Goal: Task Accomplishment & Management: Use online tool/utility

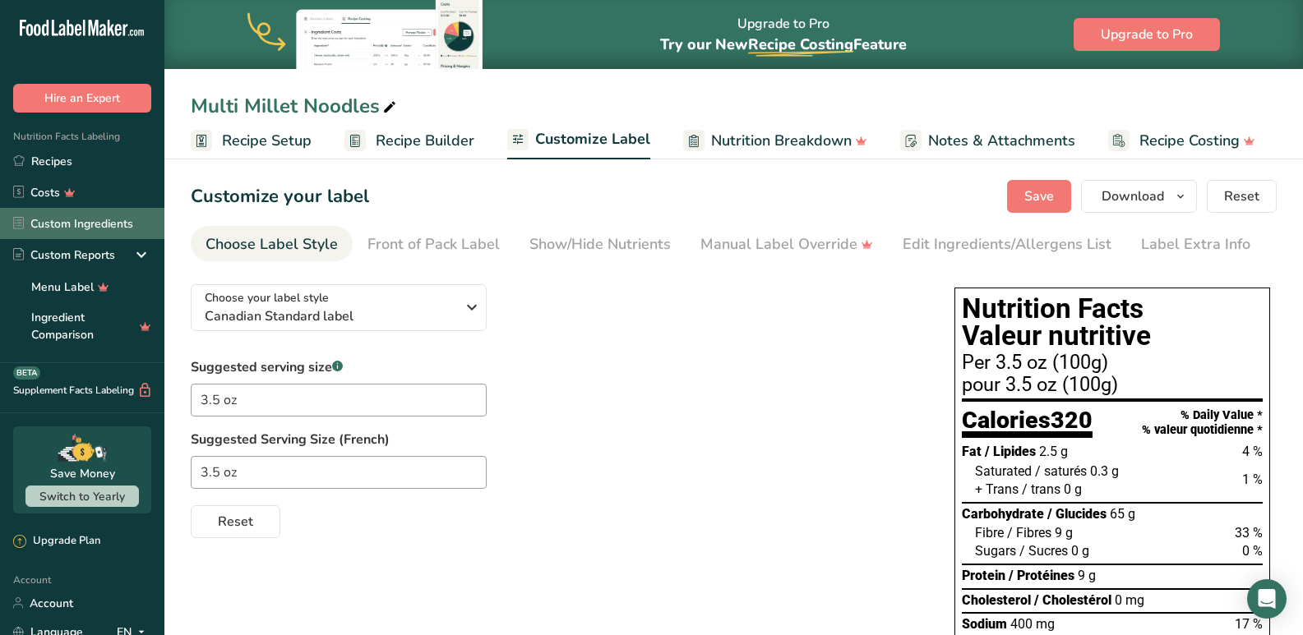
click at [90, 223] on link "Custom Ingredients" at bounding box center [82, 223] width 164 height 31
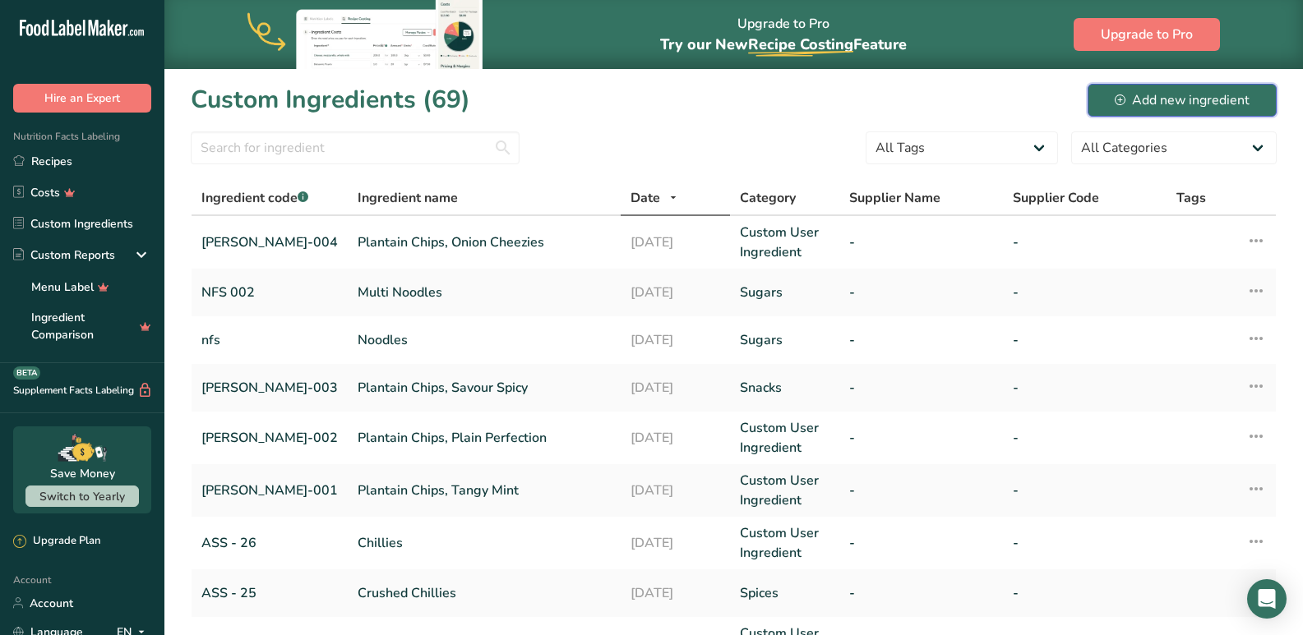
click at [1197, 101] on div "Add new ingredient" at bounding box center [1181, 100] width 135 height 20
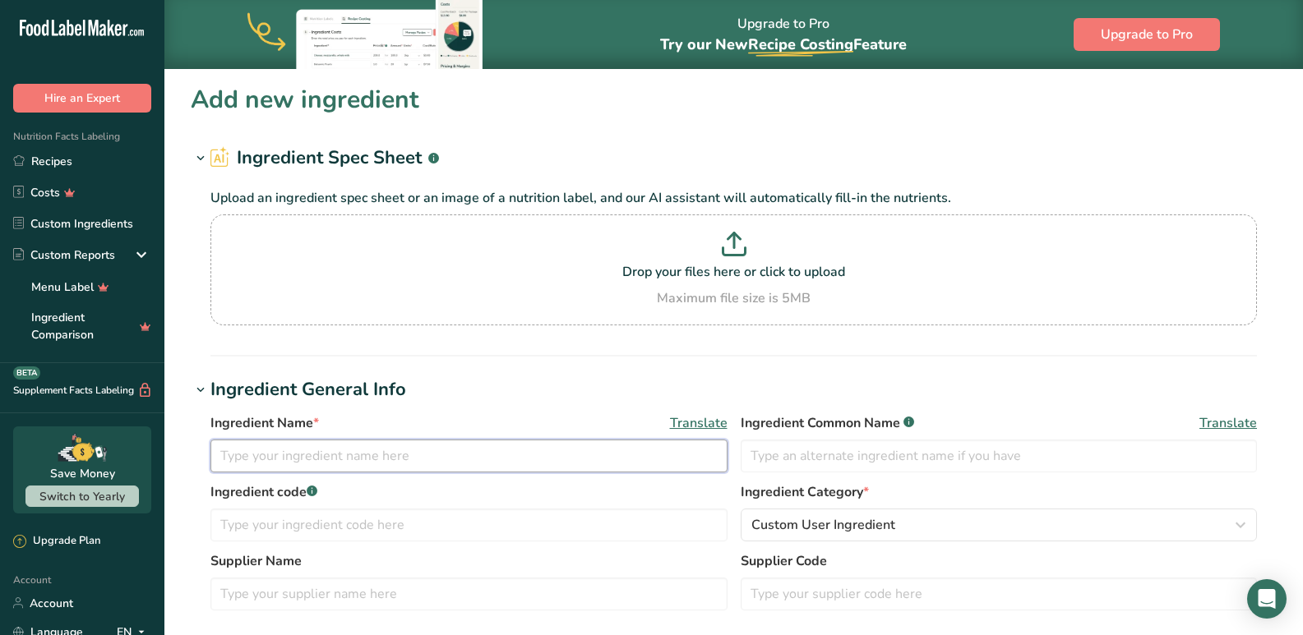
click at [275, 456] on input "text" at bounding box center [468, 456] width 517 height 33
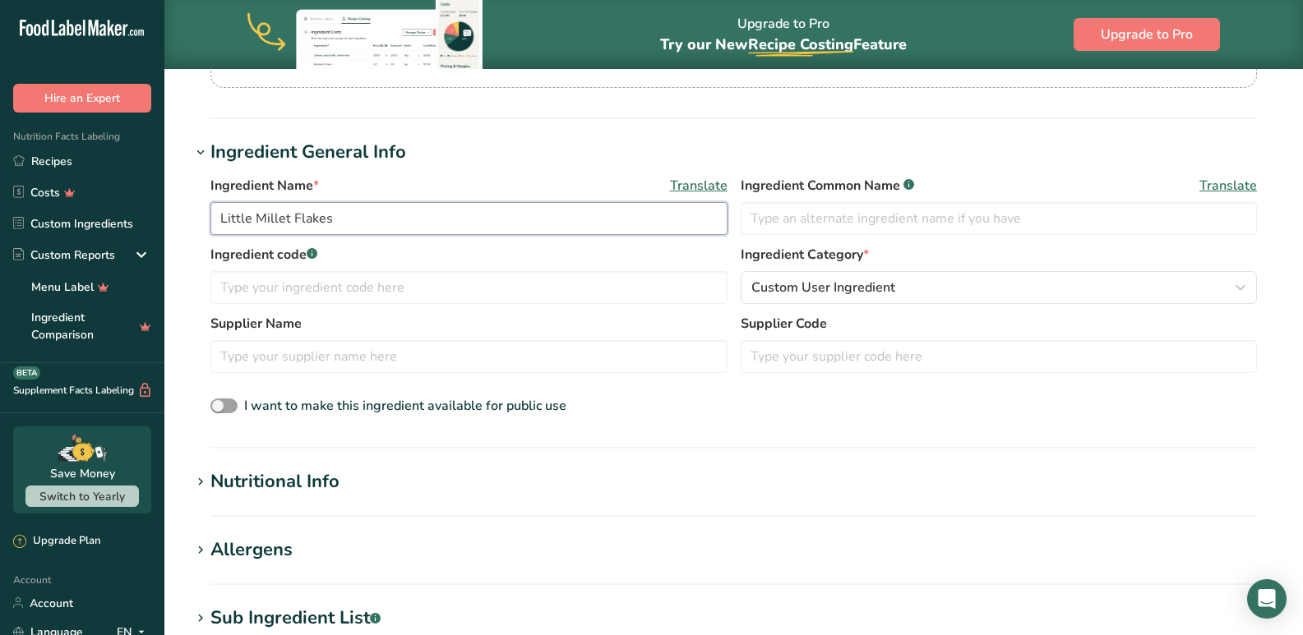
scroll to position [247, 0]
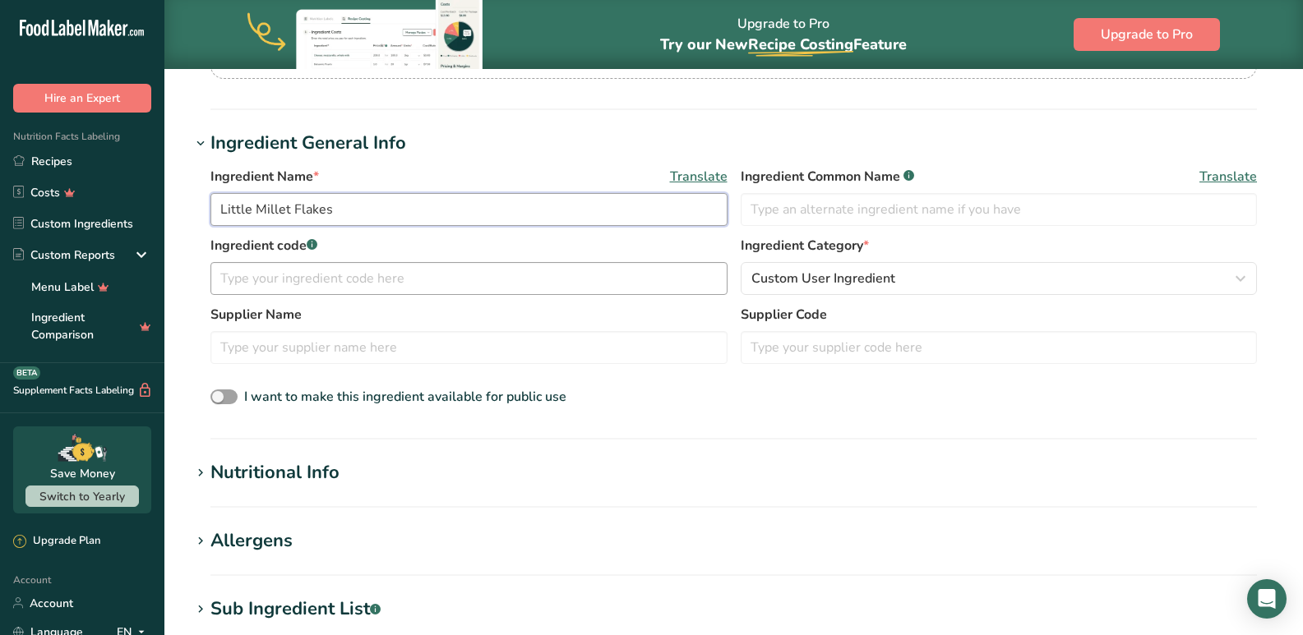
type input "Little Millet Flakes"
click at [313, 268] on input "text" at bounding box center [468, 278] width 517 height 33
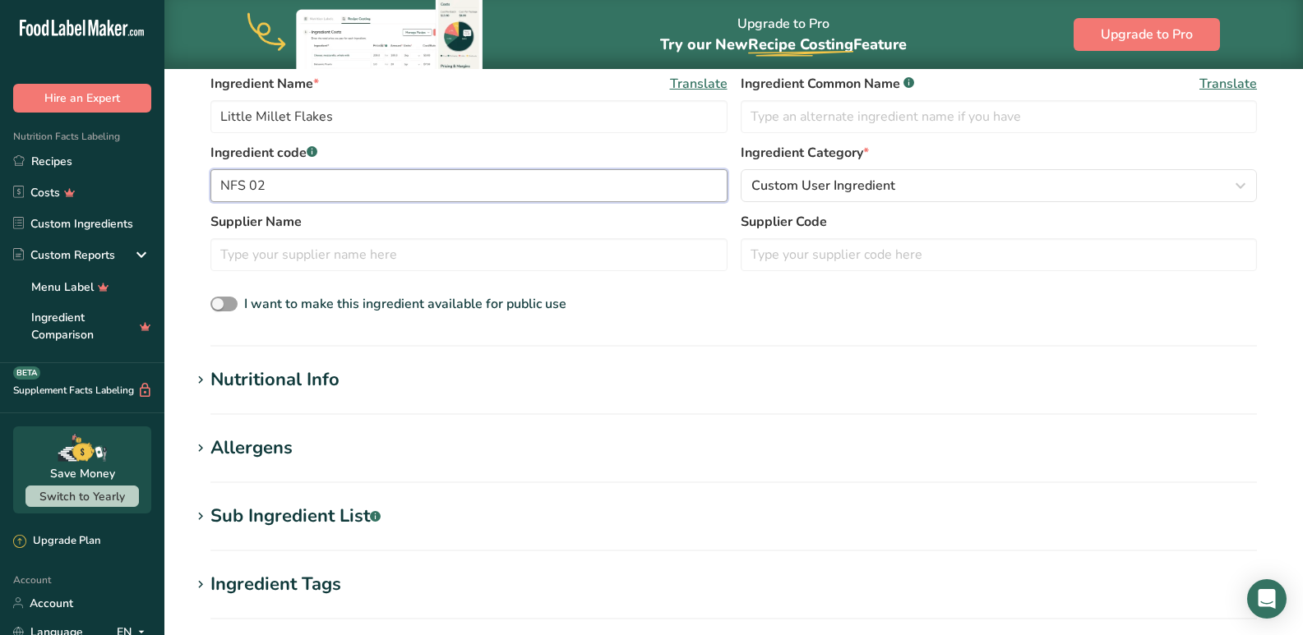
scroll to position [164, 0]
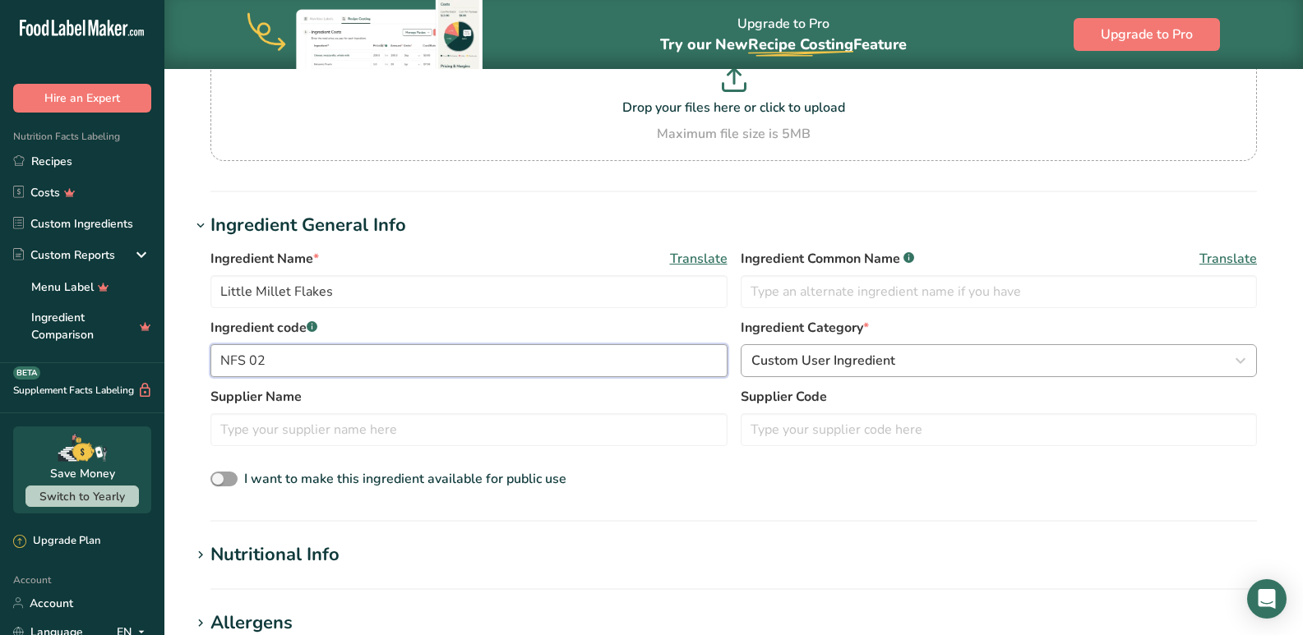
type input "NFS 02"
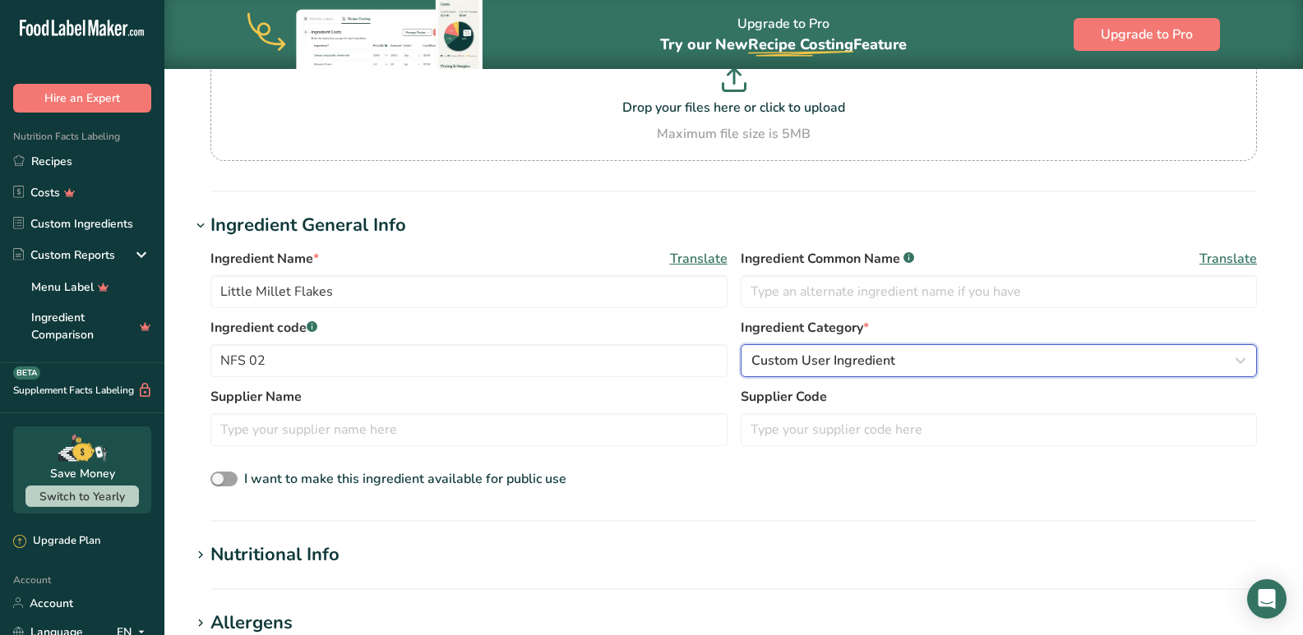
click at [801, 352] on span "Custom User Ingredient" at bounding box center [823, 361] width 144 height 20
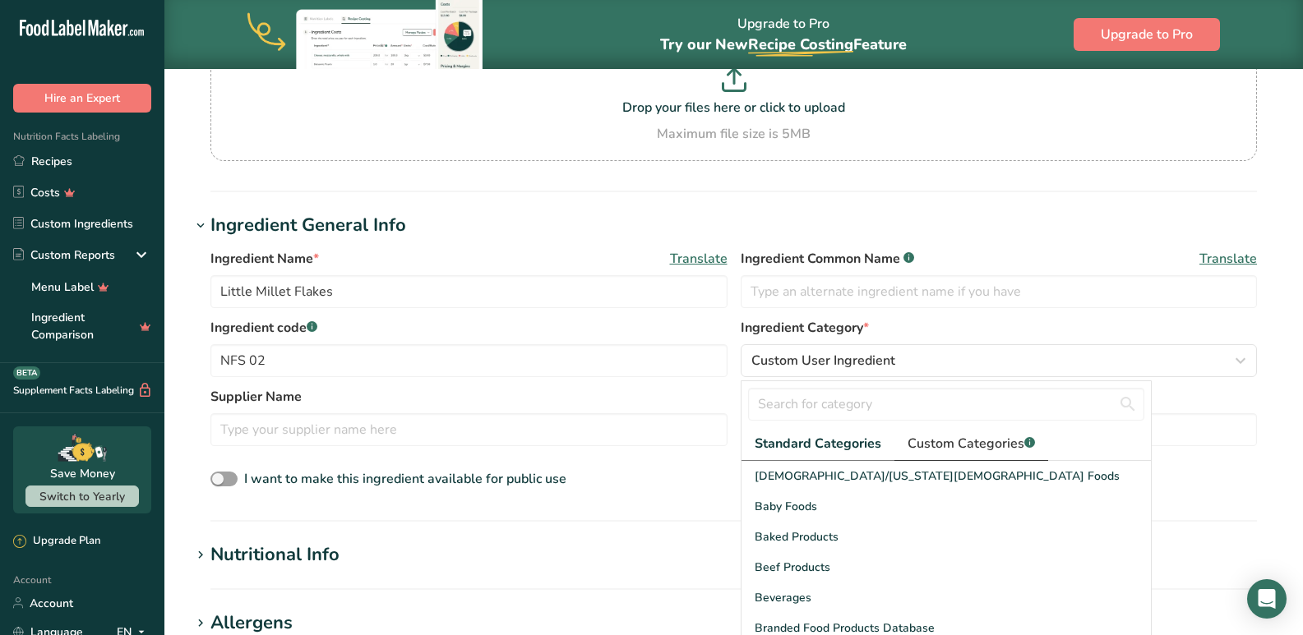
click at [934, 450] on span "Custom Categories .a-a{fill:#347362;}.b-a{fill:#fff;}" at bounding box center [970, 444] width 127 height 20
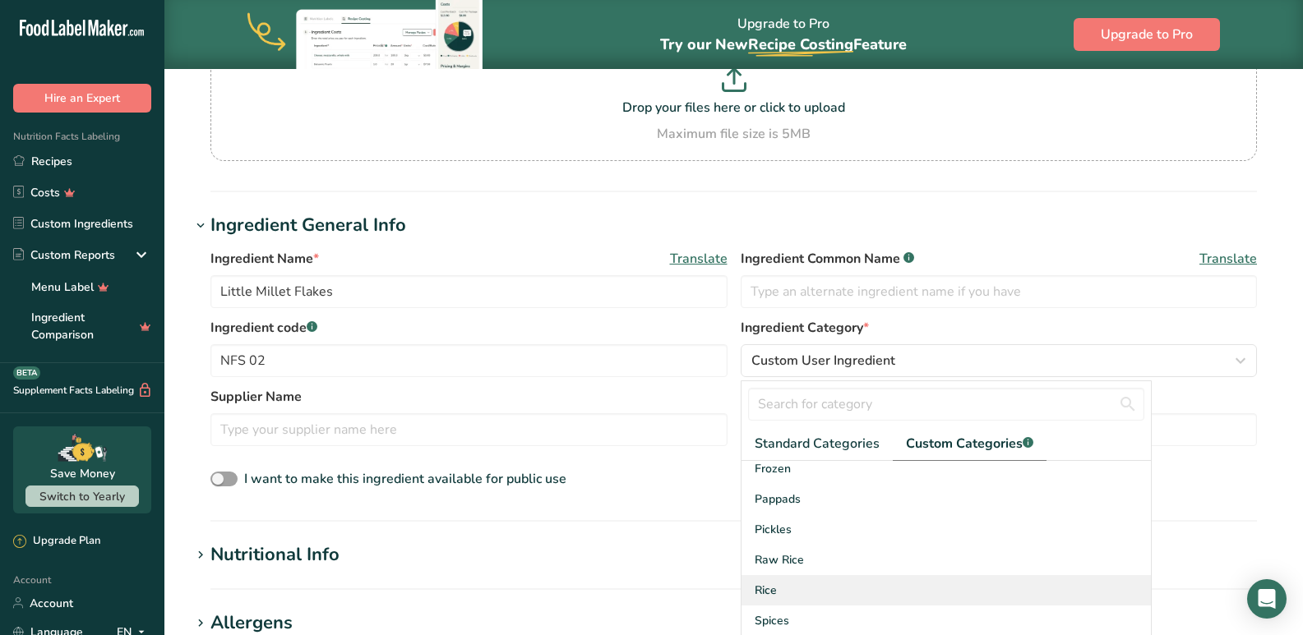
scroll to position [58, 0]
click at [792, 608] on div "Spices" at bounding box center [945, 600] width 409 height 30
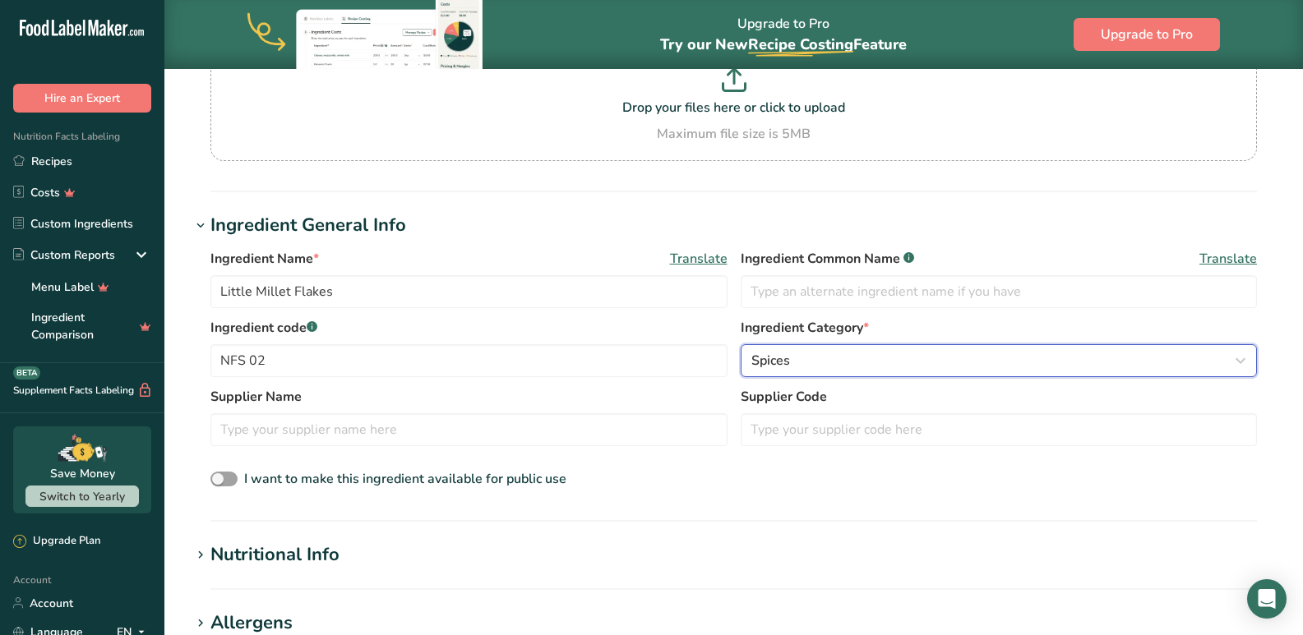
click at [822, 365] on div "Spices" at bounding box center [994, 361] width 486 height 20
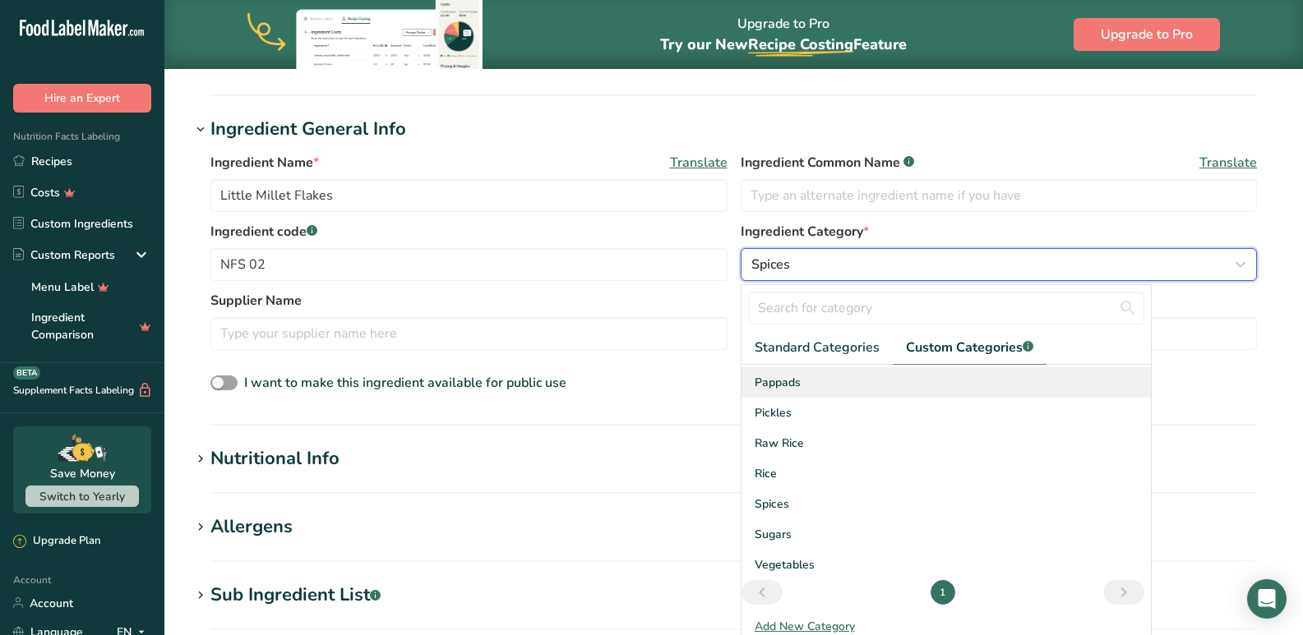
scroll to position [411, 0]
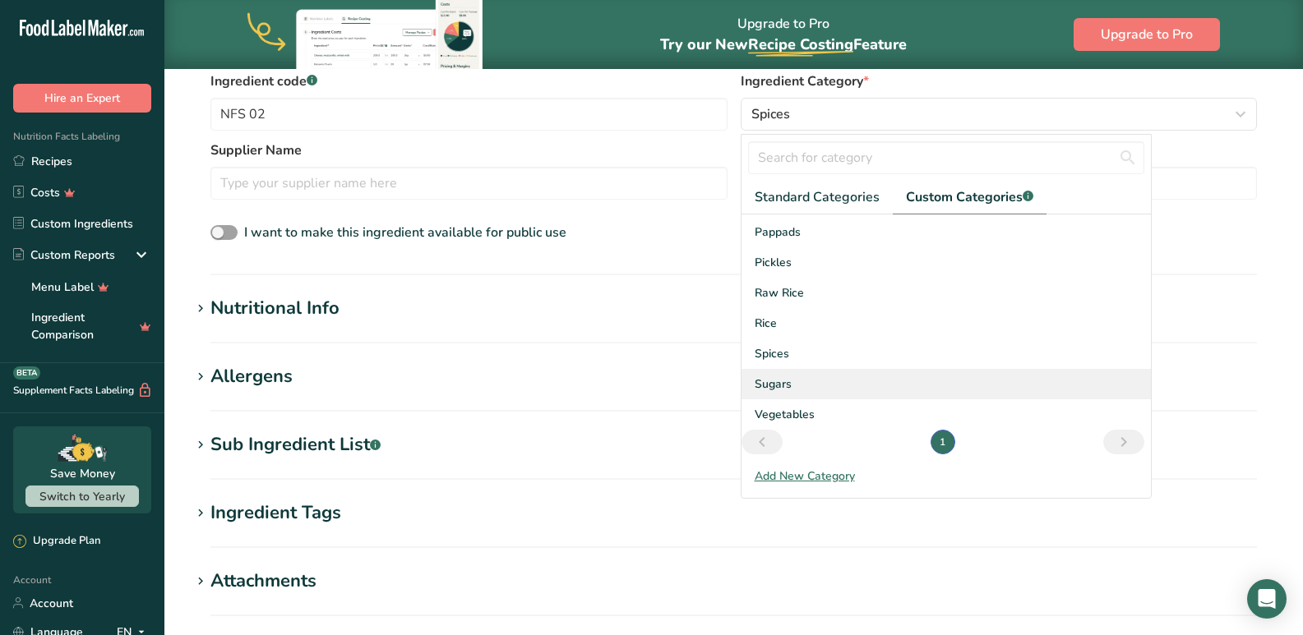
click at [795, 386] on div "Sugars" at bounding box center [945, 384] width 409 height 30
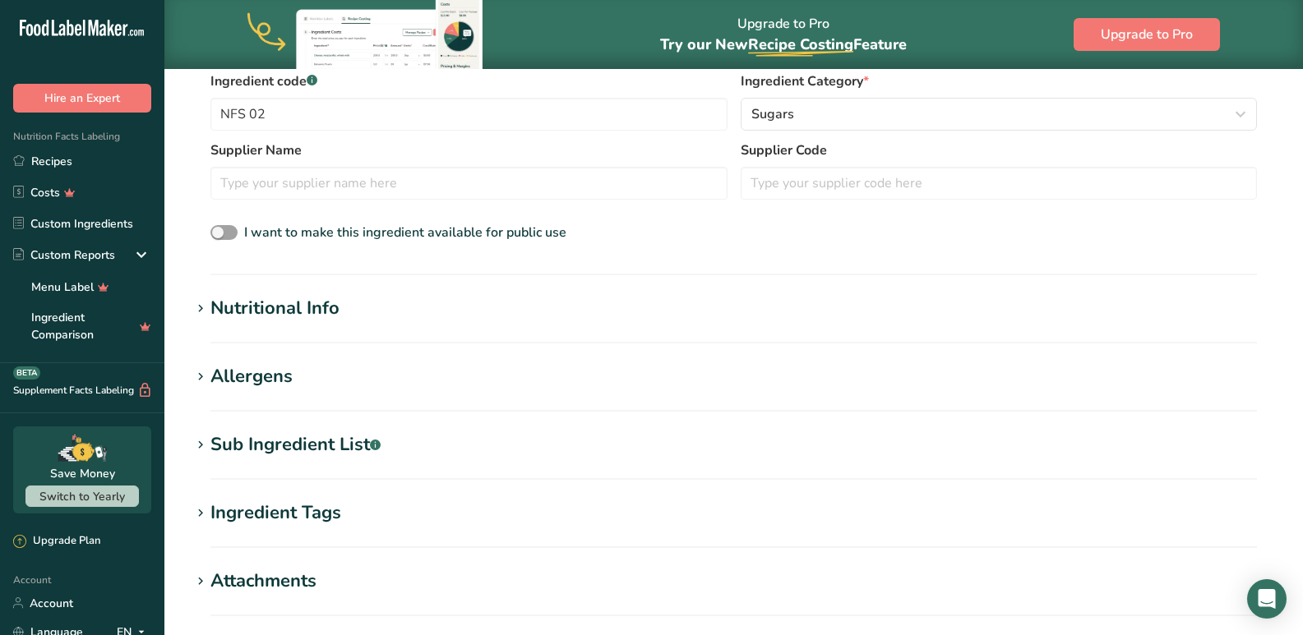
click at [246, 313] on div "Nutritional Info" at bounding box center [274, 308] width 129 height 27
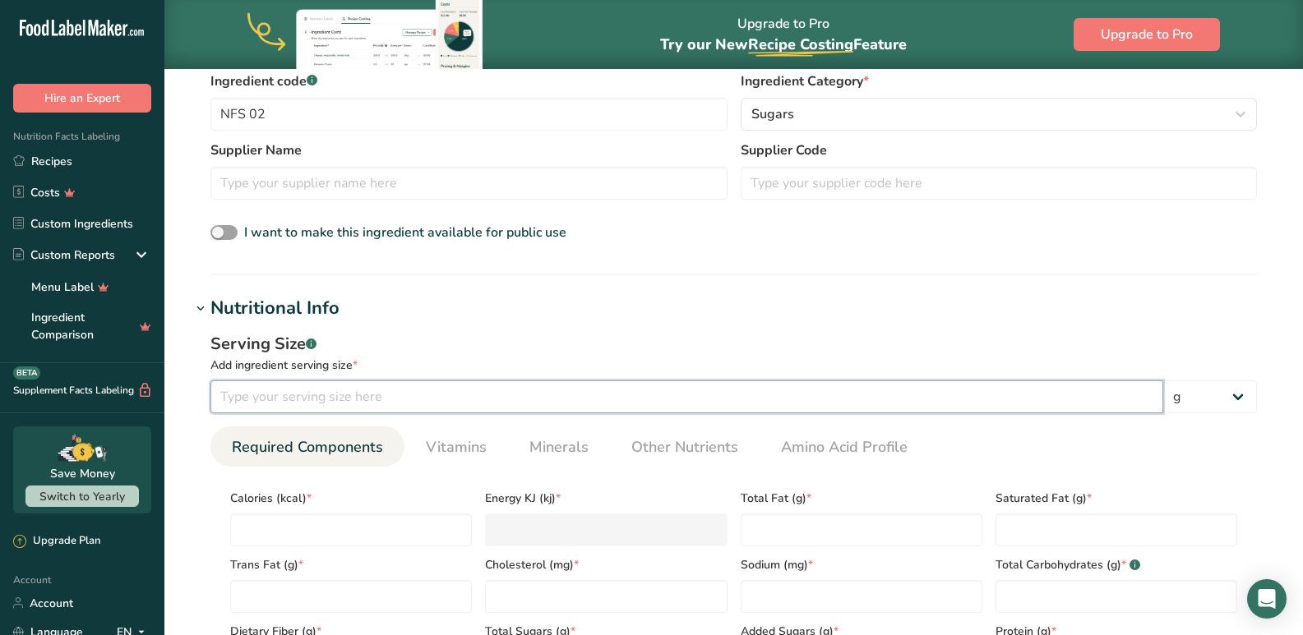
click at [231, 397] on input "number" at bounding box center [686, 397] width 953 height 33
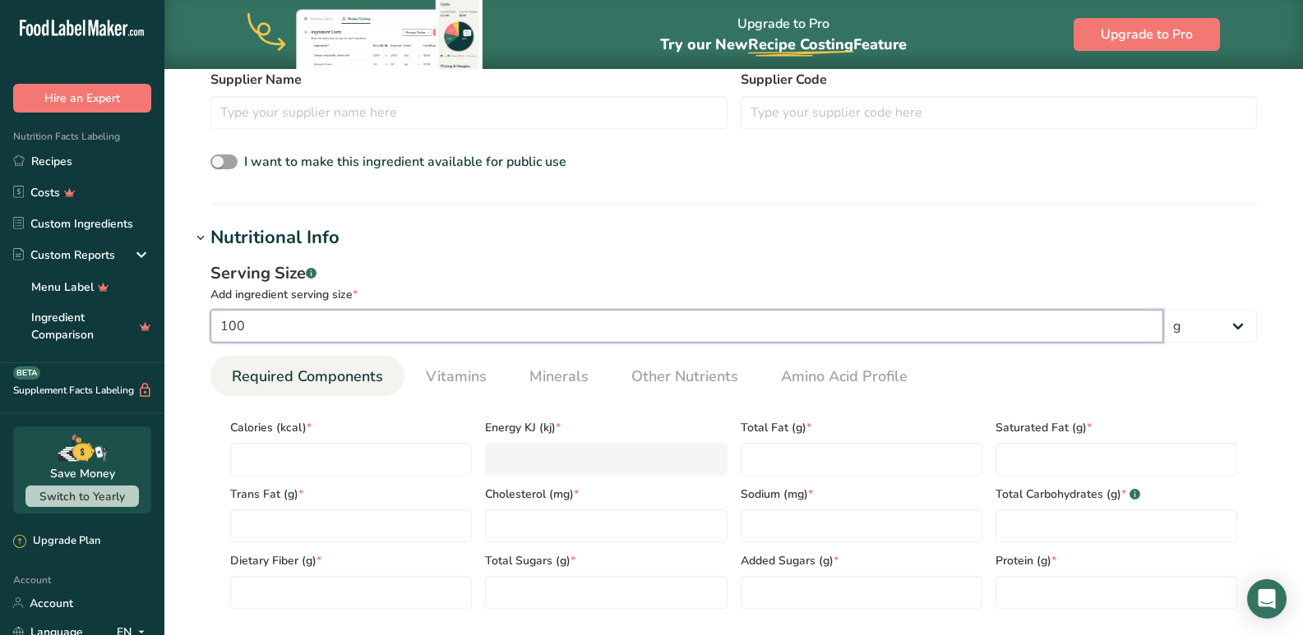
scroll to position [575, 0]
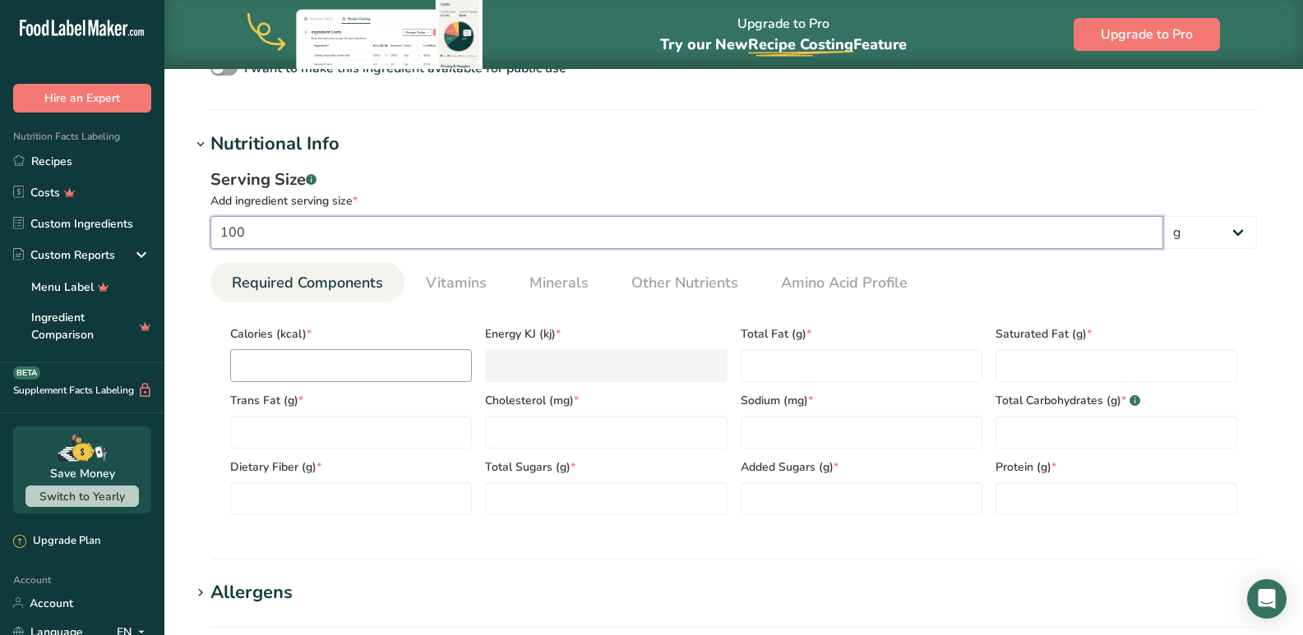
type input "100"
click at [293, 366] on input "number" at bounding box center [351, 365] width 242 height 33
type input "3"
type KJ "12.6"
type input "34"
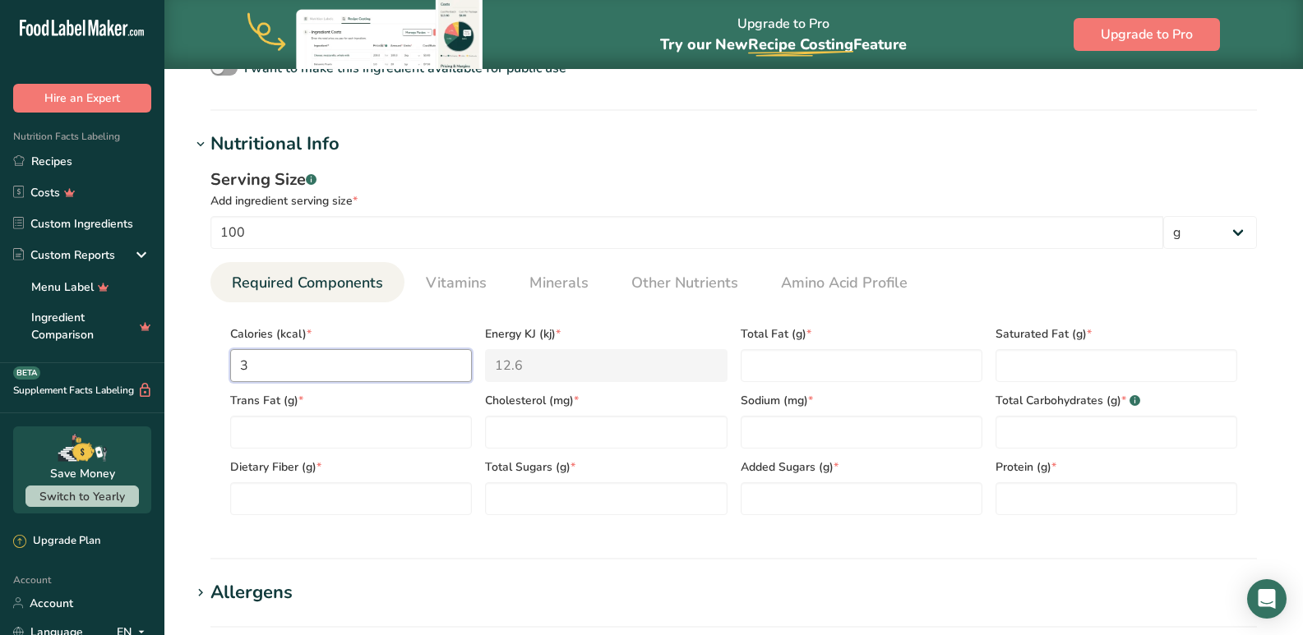
type KJ "142.3"
type input "341"
type KJ "1426.7"
type input "341"
click at [786, 353] on Fat "number" at bounding box center [861, 365] width 242 height 33
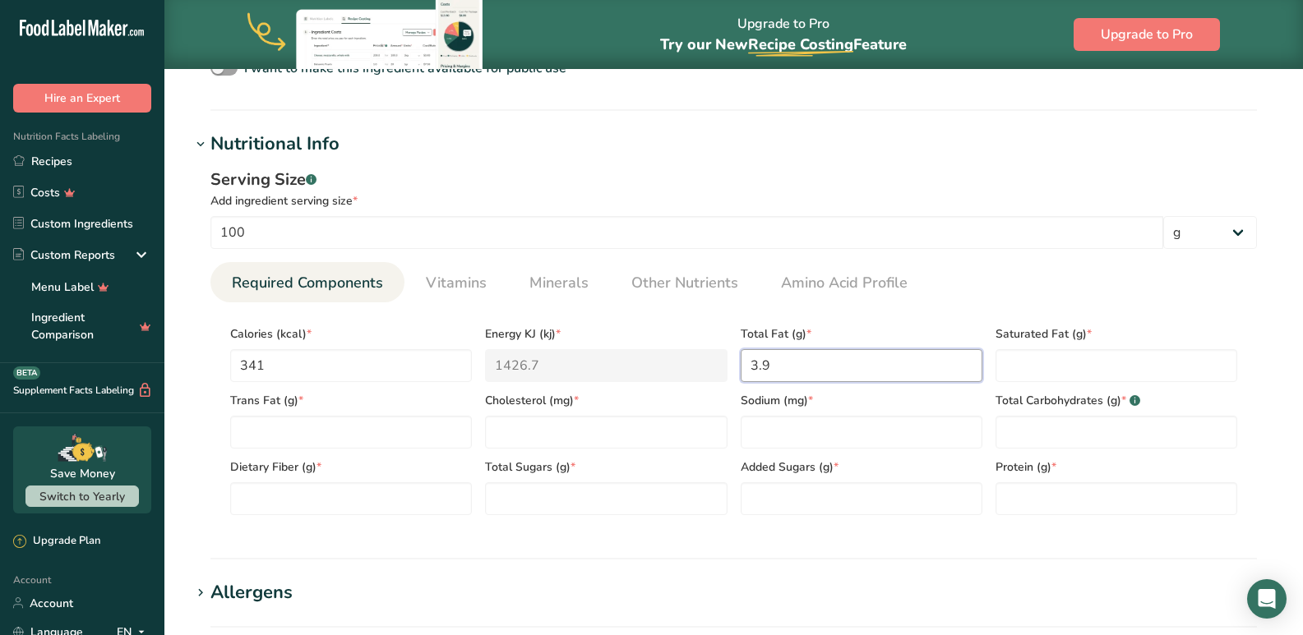
type Fat "3.9"
drag, startPoint x: 987, startPoint y: 373, endPoint x: 1003, endPoint y: 371, distance: 15.7
click at [1000, 375] on div "Calories (kcal) * 341 Energy KJ (kj) * 1426.7 Total Fat (g) * 3.9 Saturated Fat…" at bounding box center [734, 416] width 1020 height 200
click at [1003, 371] on Fat "number" at bounding box center [1116, 365] width 242 height 33
type Fat "0.62"
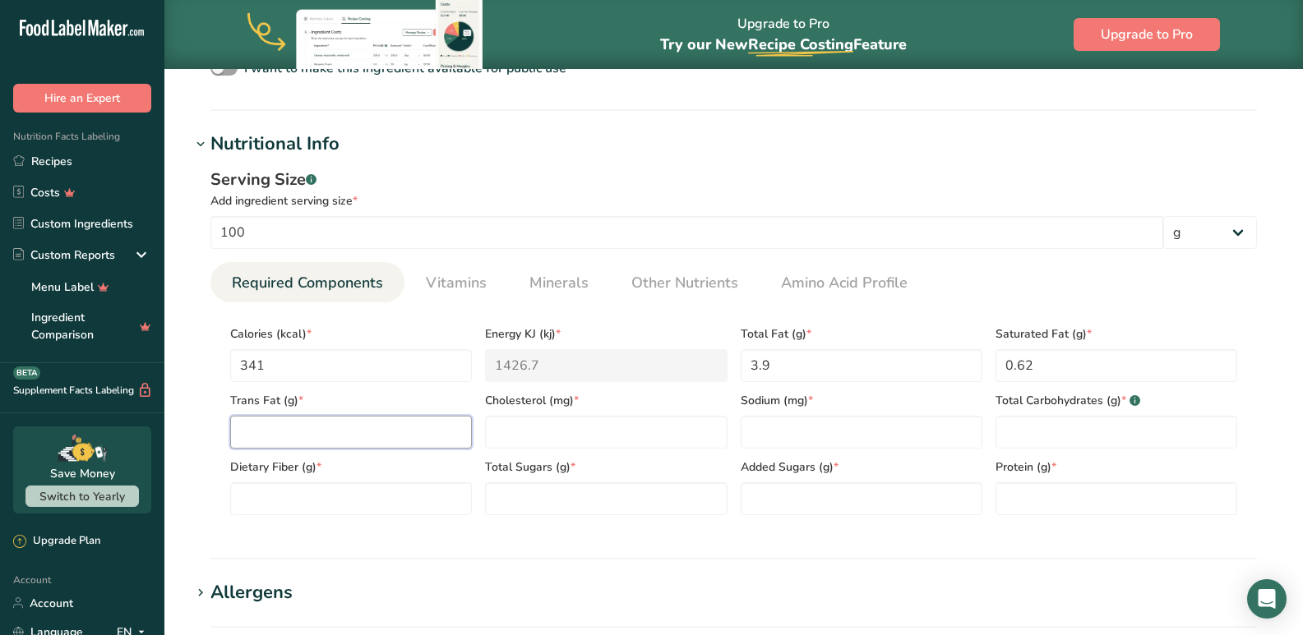
click at [339, 439] on Fat "number" at bounding box center [351, 432] width 242 height 33
type Fat "0"
click at [516, 436] on input "number" at bounding box center [606, 432] width 242 height 33
type input "0"
click at [748, 427] on input "number" at bounding box center [861, 432] width 242 height 33
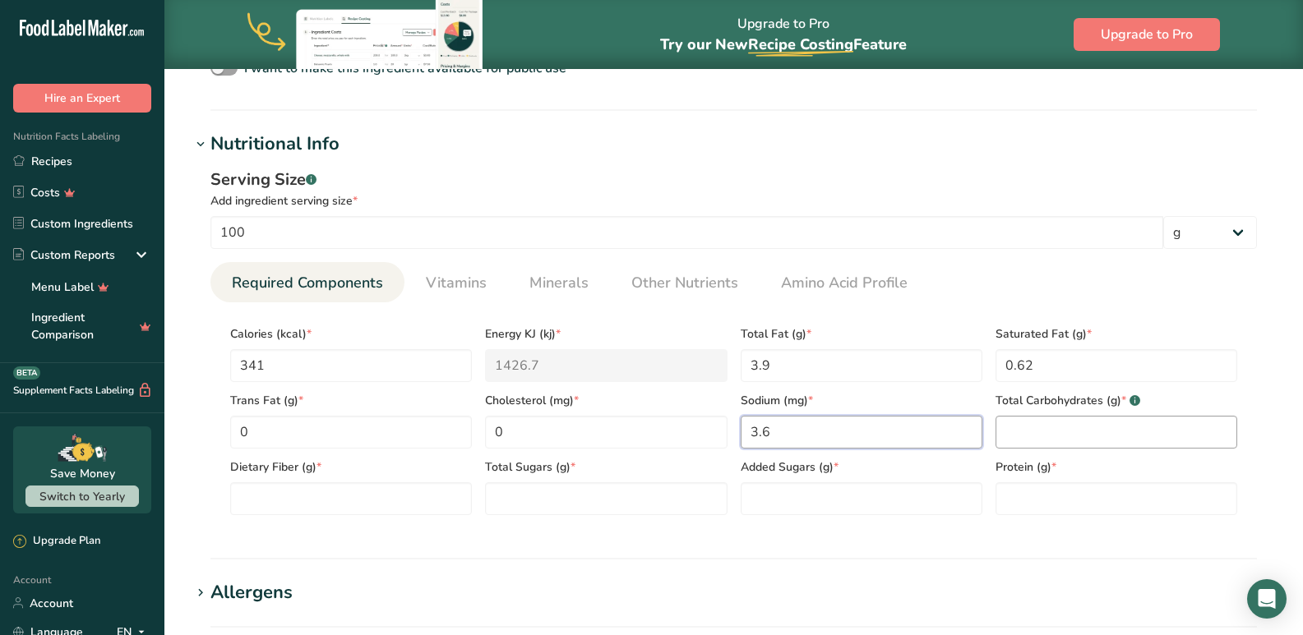
type input "3.6"
click at [1125, 437] on Carbohydrates "number" at bounding box center [1116, 432] width 242 height 33
type Carbohydrates "63"
click at [273, 501] on Fiber "number" at bounding box center [351, 498] width 242 height 33
type Fiber "7.1"
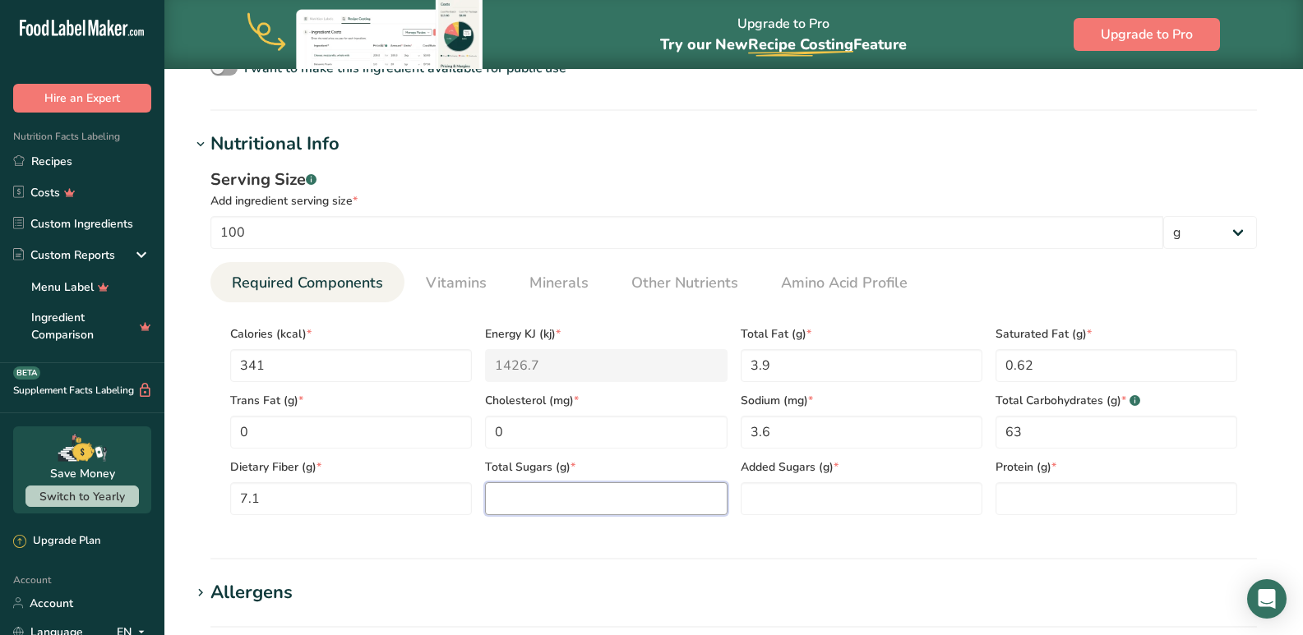
click at [499, 514] on Sugars "number" at bounding box center [606, 498] width 242 height 33
type Sugars "0.43"
click at [791, 507] on Sugars "number" at bounding box center [861, 498] width 242 height 33
type Sugars "0"
click at [1085, 496] on input "number" at bounding box center [1116, 498] width 242 height 33
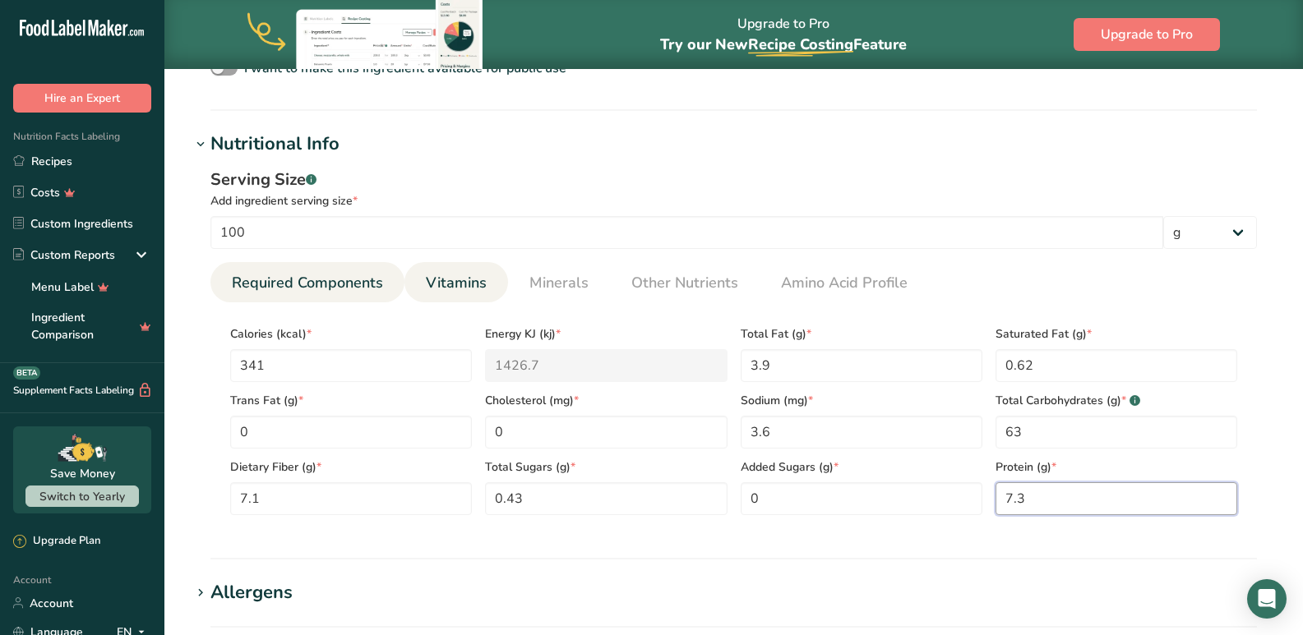
type input "7.3"
click at [459, 280] on span "Vitamins" at bounding box center [456, 283] width 61 height 22
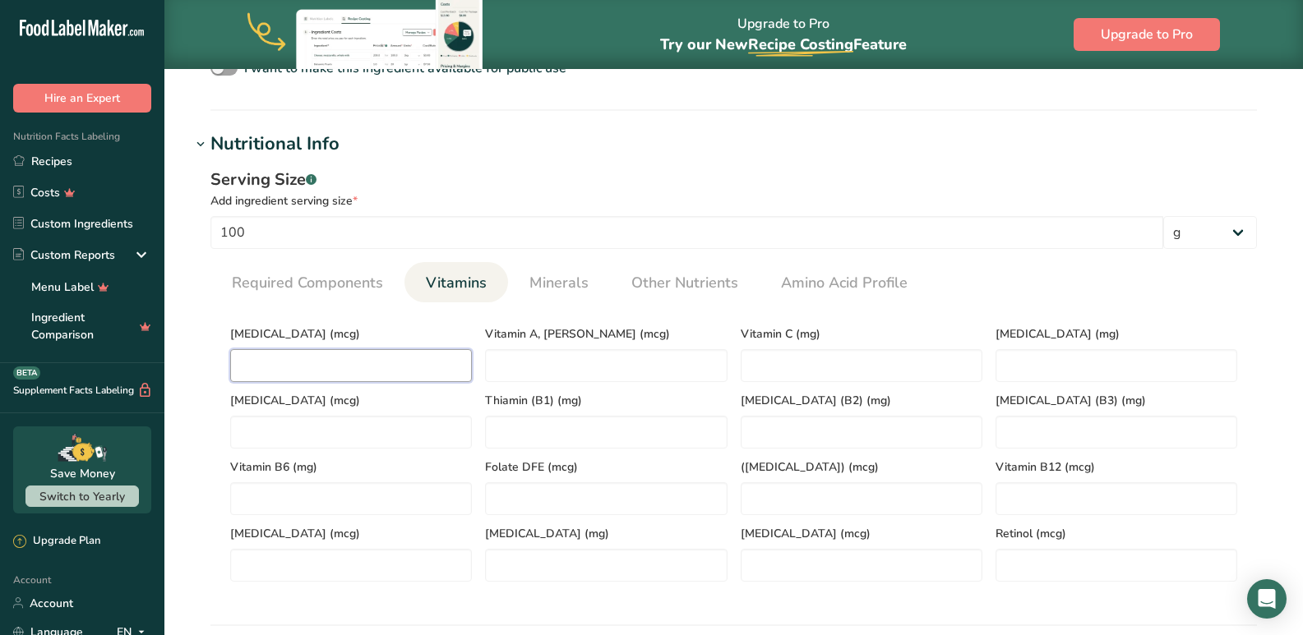
click at [283, 367] on D "number" at bounding box center [351, 365] width 242 height 33
type D "0"
click at [549, 293] on span "Minerals" at bounding box center [558, 283] width 59 height 22
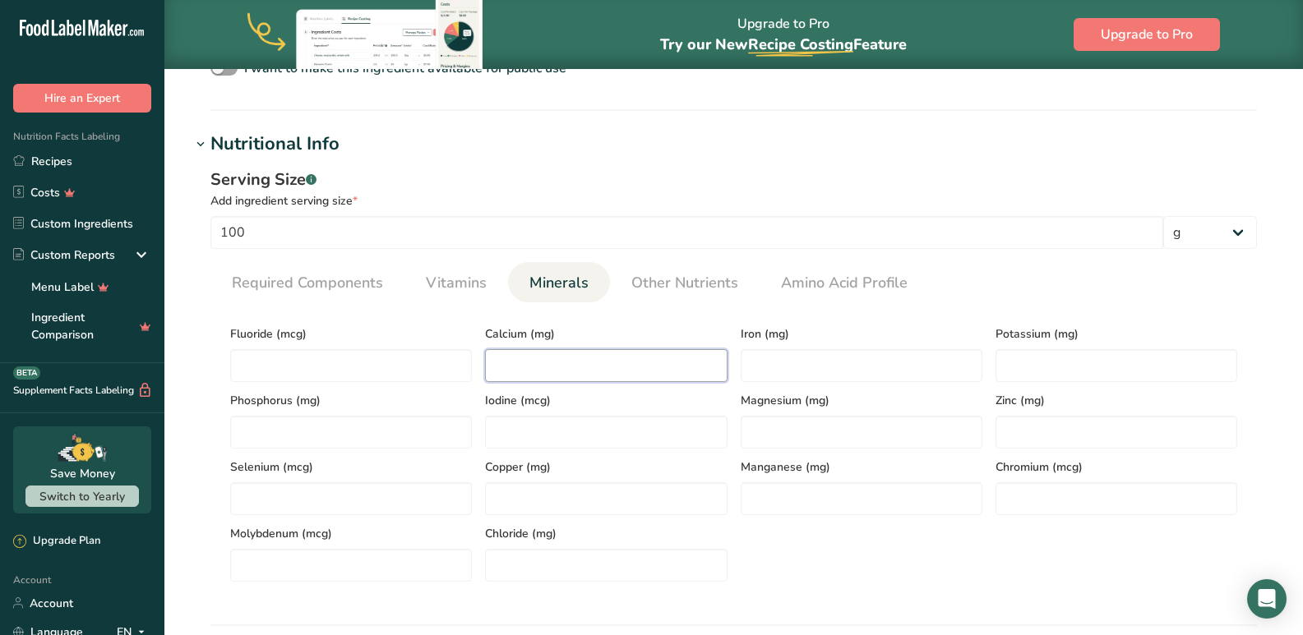
click at [551, 369] on input "number" at bounding box center [606, 365] width 242 height 33
type input "11.4"
click at [774, 359] on input "number" at bounding box center [861, 365] width 242 height 33
type input "7.4"
click at [1047, 359] on input "number" at bounding box center [1116, 365] width 242 height 33
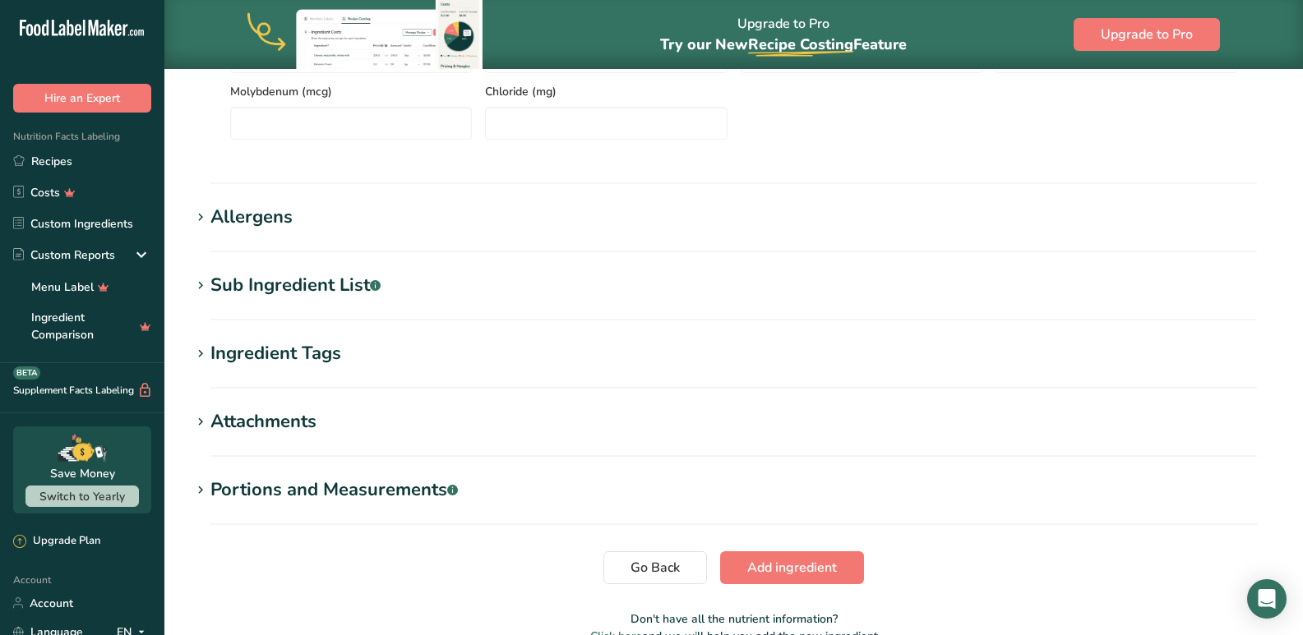
scroll to position [1106, 0]
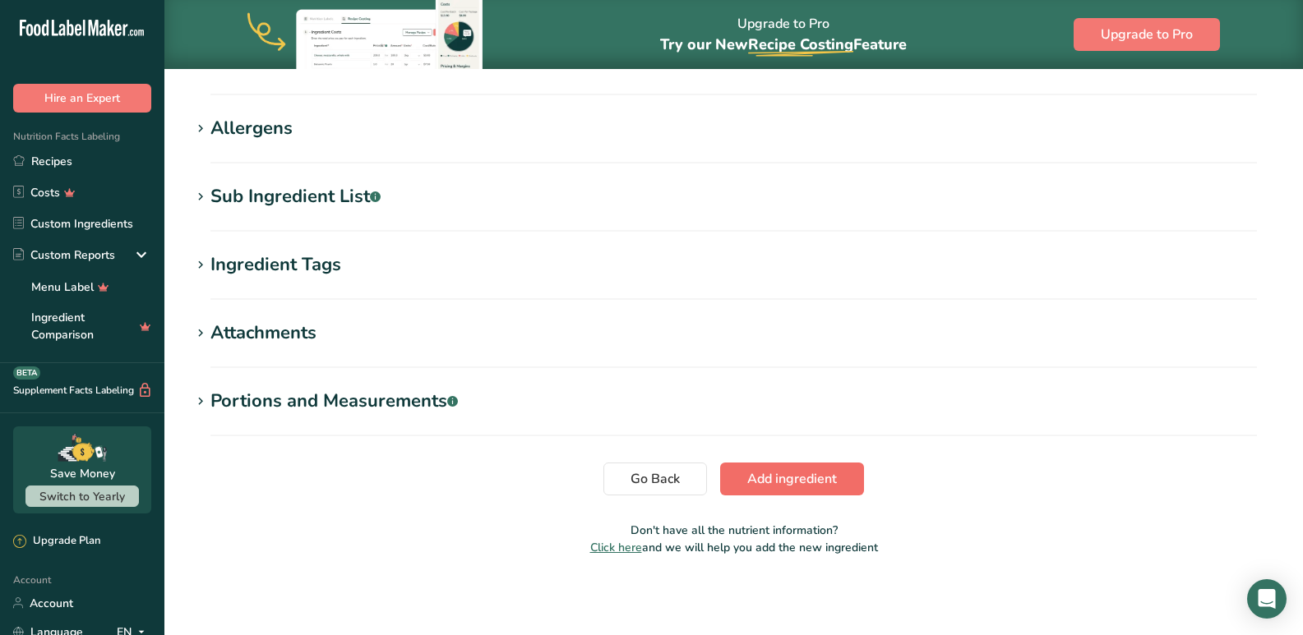
type input "90.93"
click at [805, 487] on span "Add ingredient" at bounding box center [792, 479] width 90 height 20
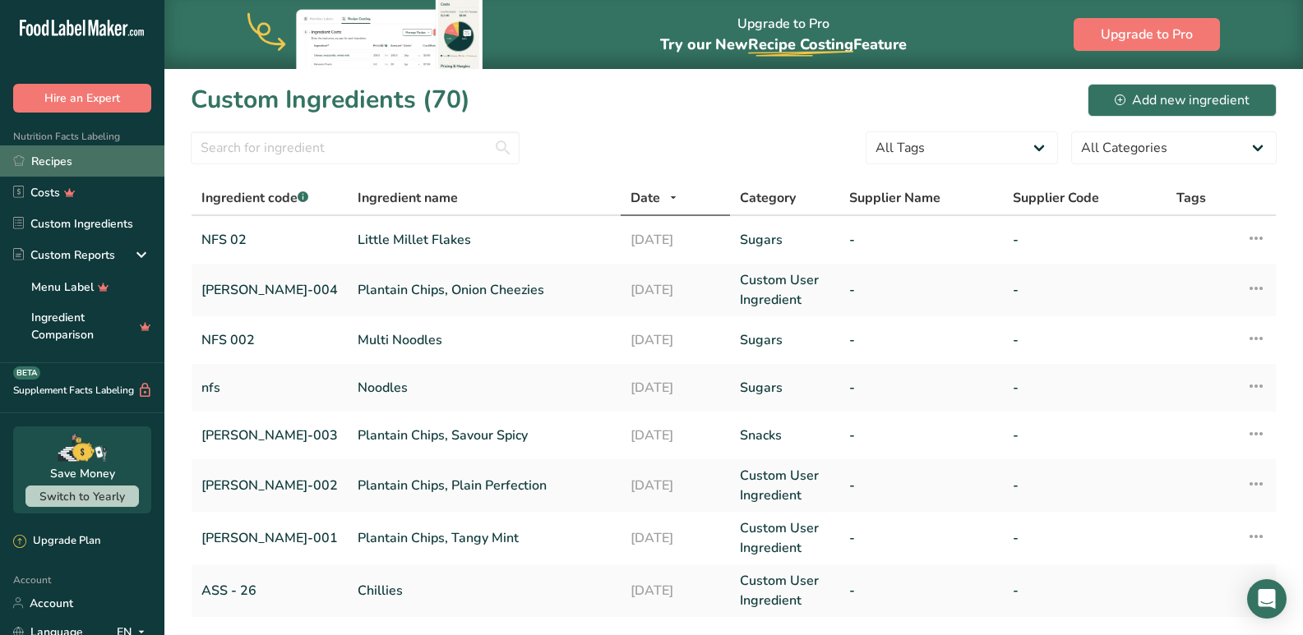
click at [44, 156] on link "Recipes" at bounding box center [82, 160] width 164 height 31
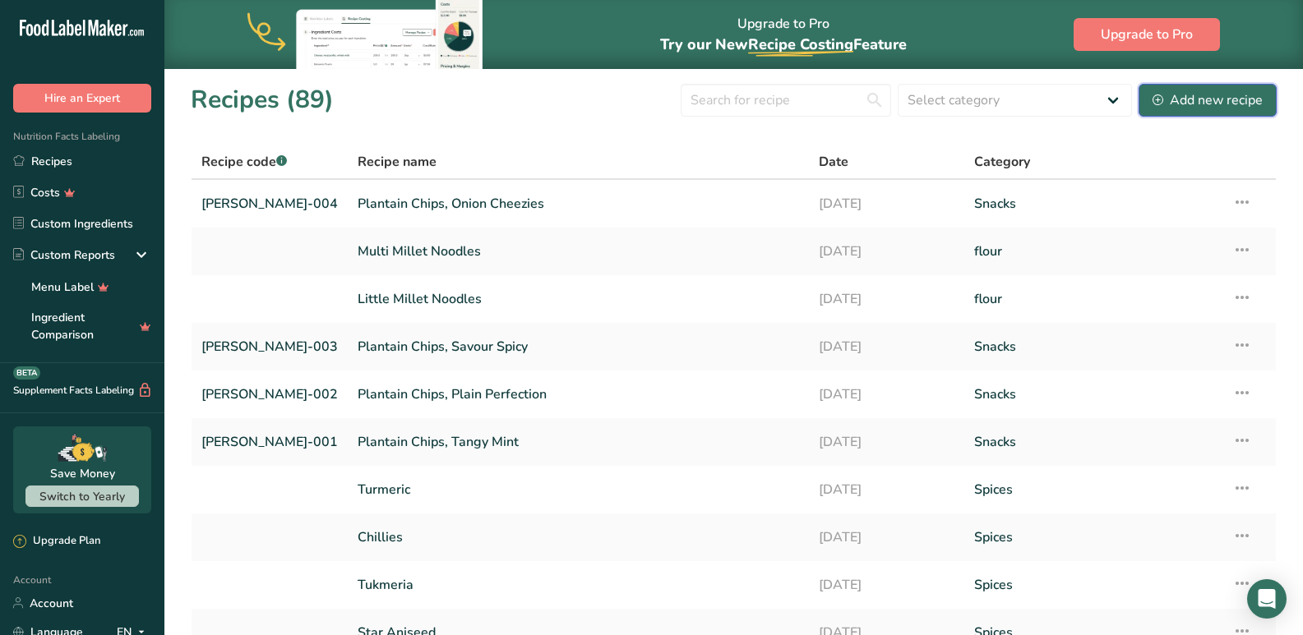
click at [1179, 104] on div "Add new recipe" at bounding box center [1207, 100] width 110 height 20
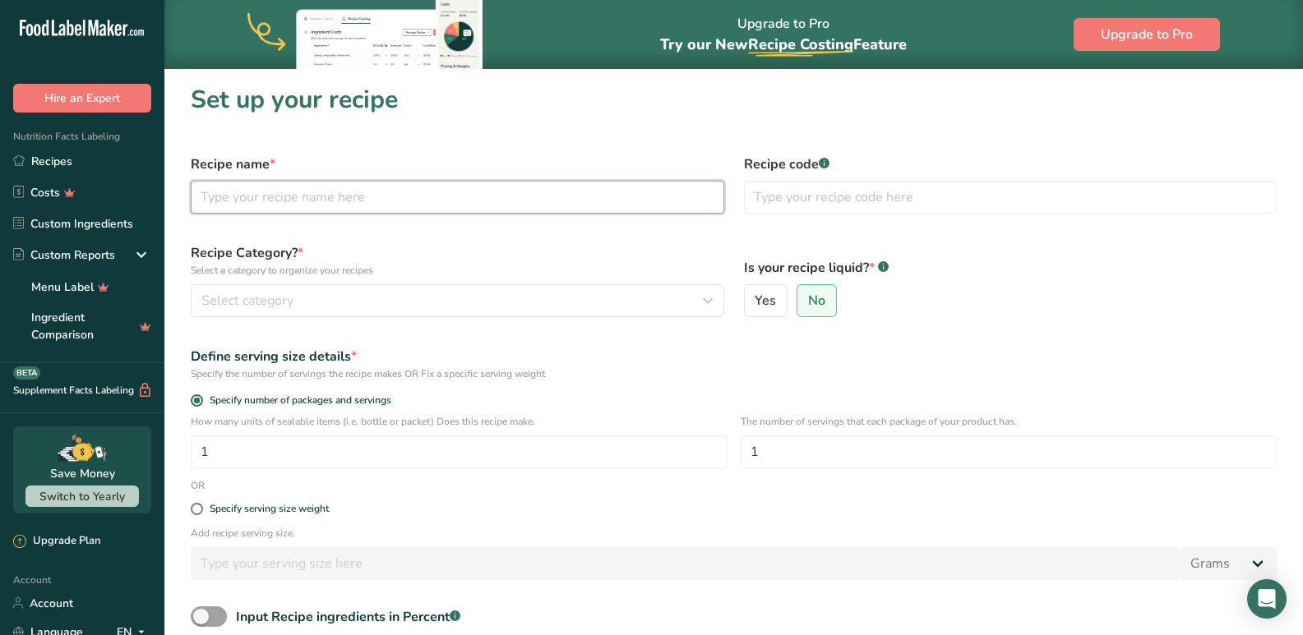
click at [243, 196] on input "text" at bounding box center [457, 197] width 533 height 33
type input "little millet flakes"
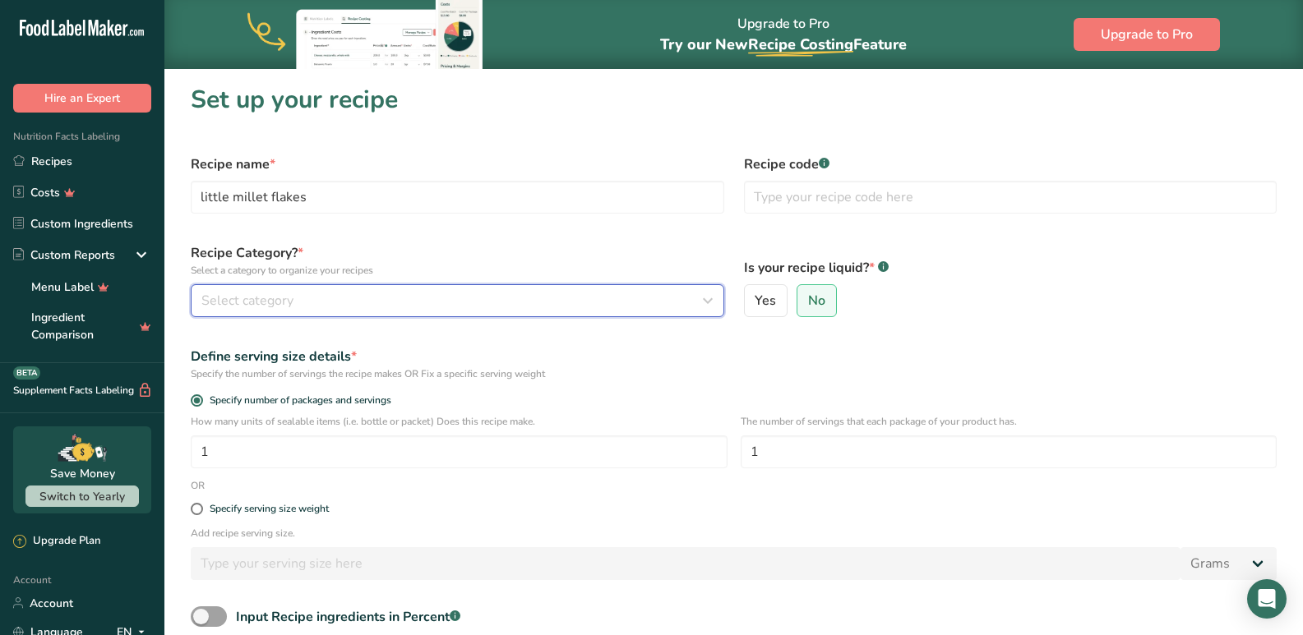
click at [315, 291] on div "Select category" at bounding box center [452, 301] width 502 height 20
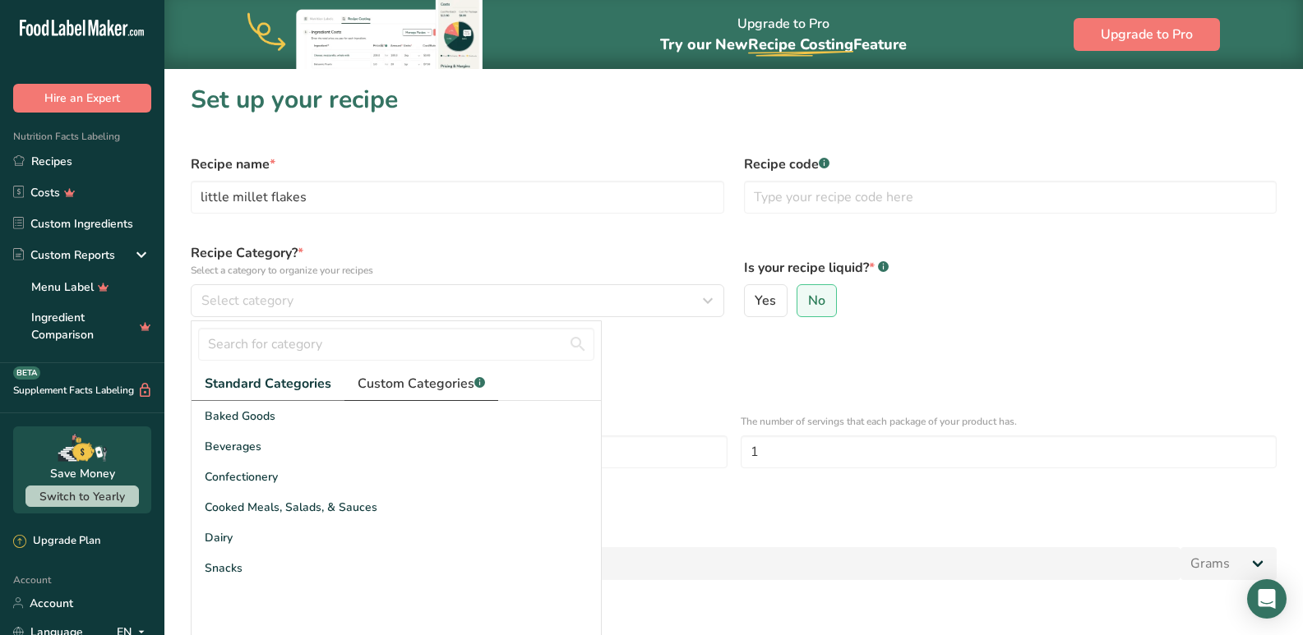
click at [446, 383] on span "Custom Categories .a-a{fill:#347362;}.b-a{fill:#fff;}" at bounding box center [421, 384] width 127 height 20
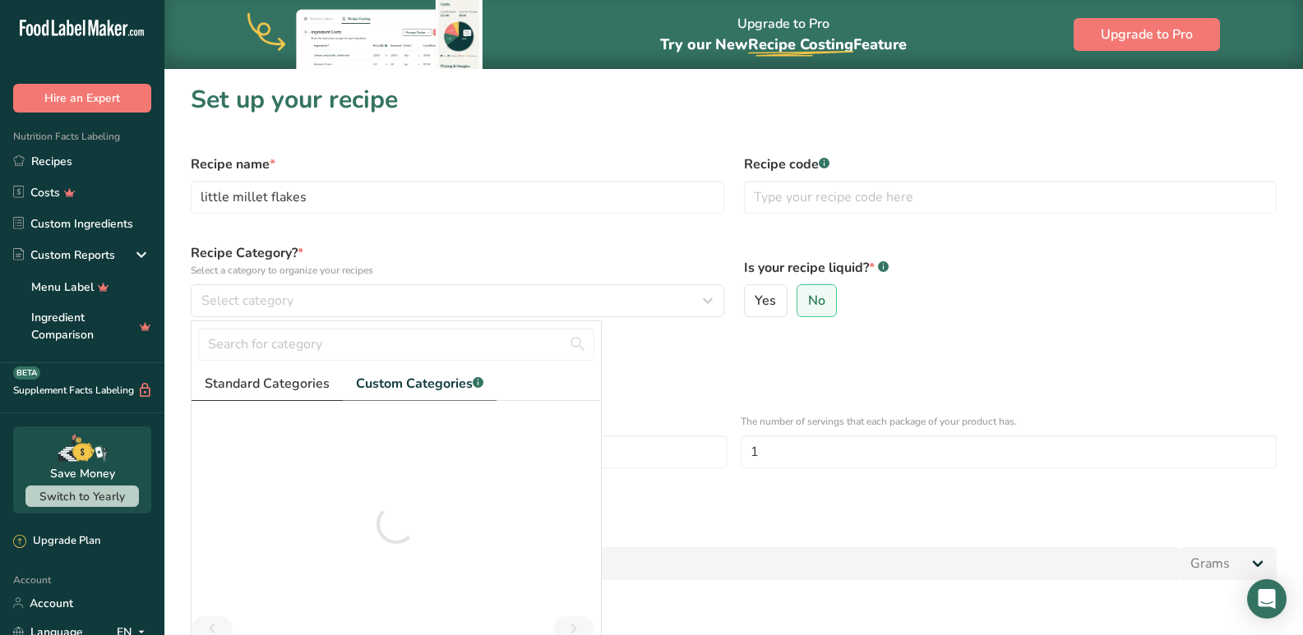
click at [247, 391] on span "Standard Categories" at bounding box center [267, 384] width 125 height 20
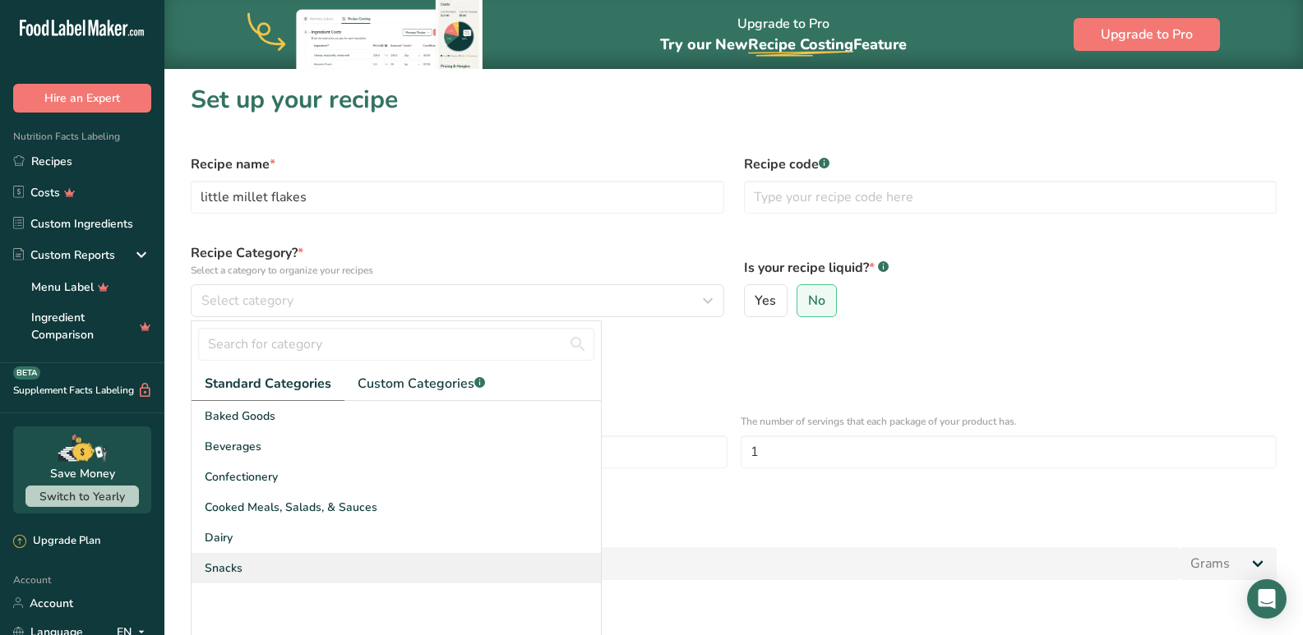
click at [245, 565] on div "Snacks" at bounding box center [395, 568] width 409 height 30
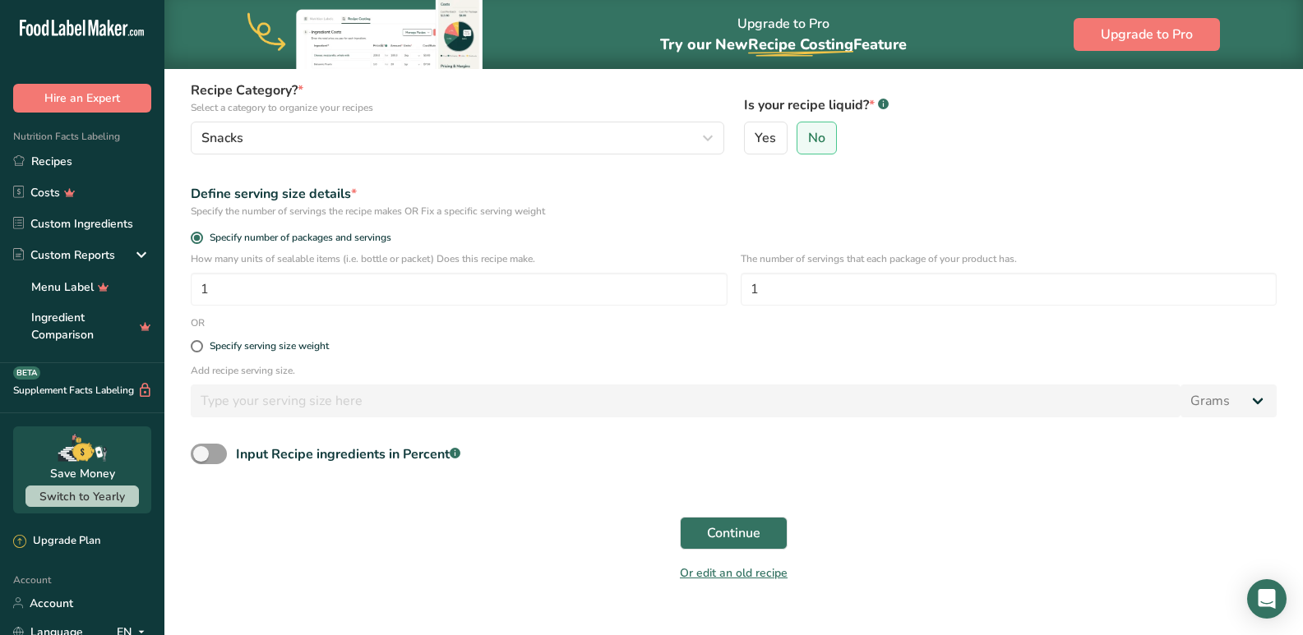
scroll to position [164, 0]
click at [197, 342] on span at bounding box center [197, 345] width 12 height 12
click at [197, 342] on input "Specify serving size weight" at bounding box center [196, 344] width 11 height 11
radio input "true"
radio input "false"
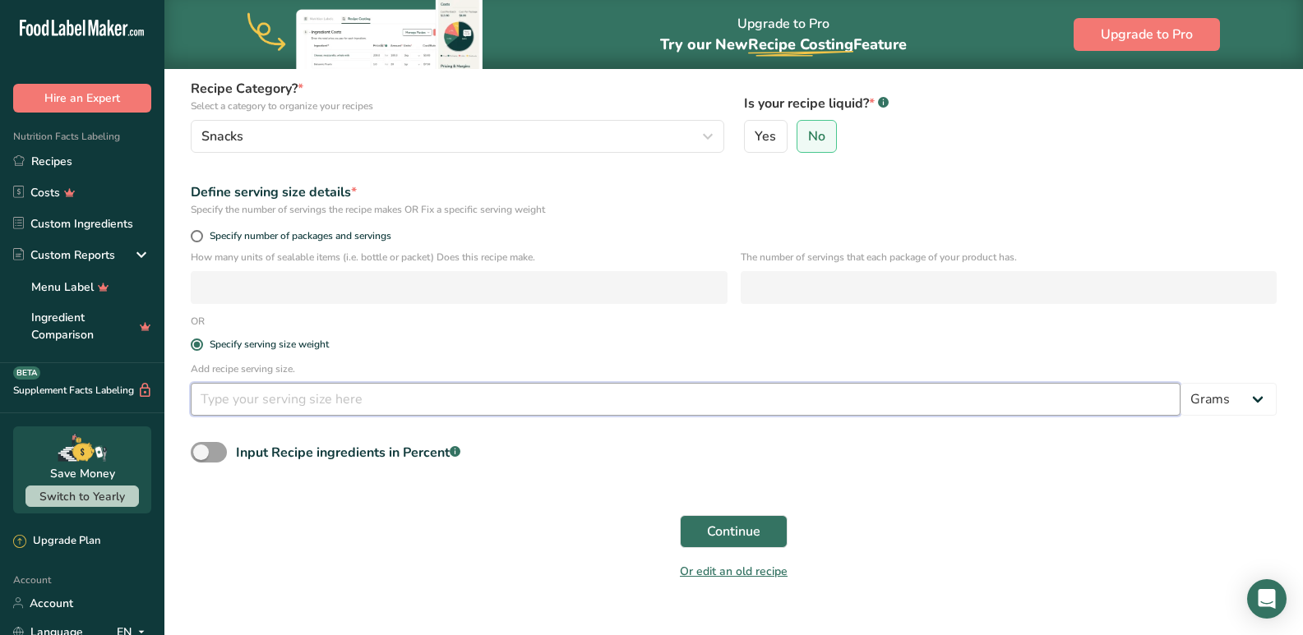
click at [250, 385] on input "number" at bounding box center [686, 399] width 990 height 33
type input "100"
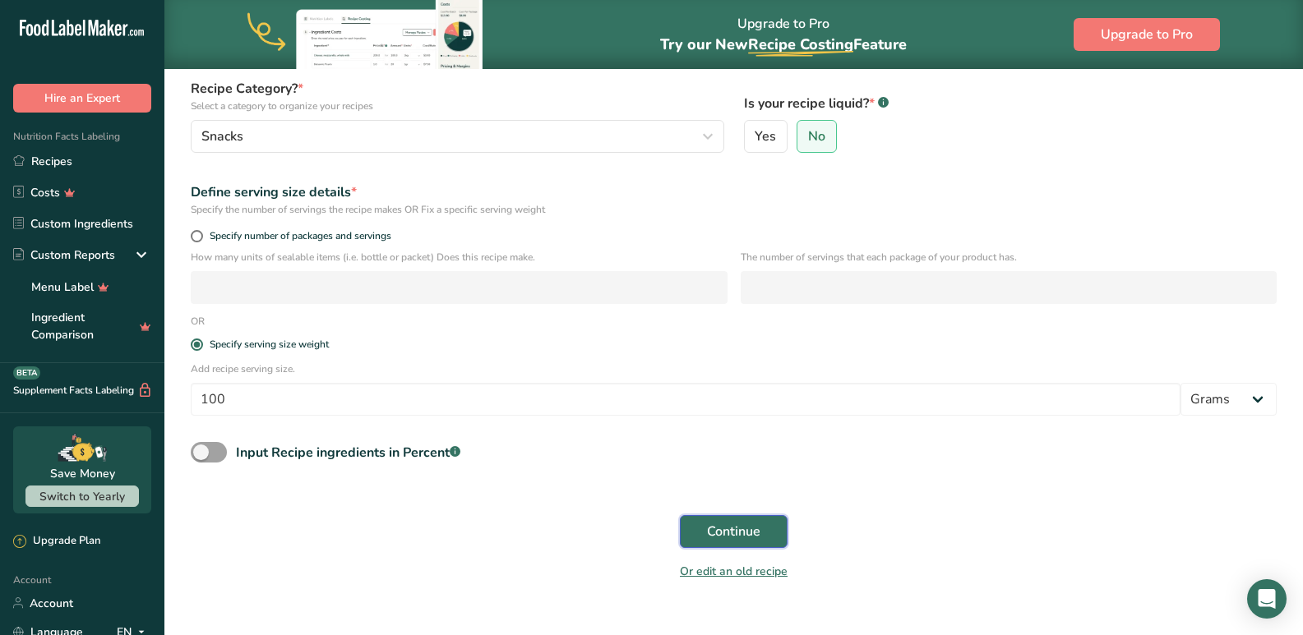
click at [698, 531] on button "Continue" at bounding box center [734, 531] width 108 height 33
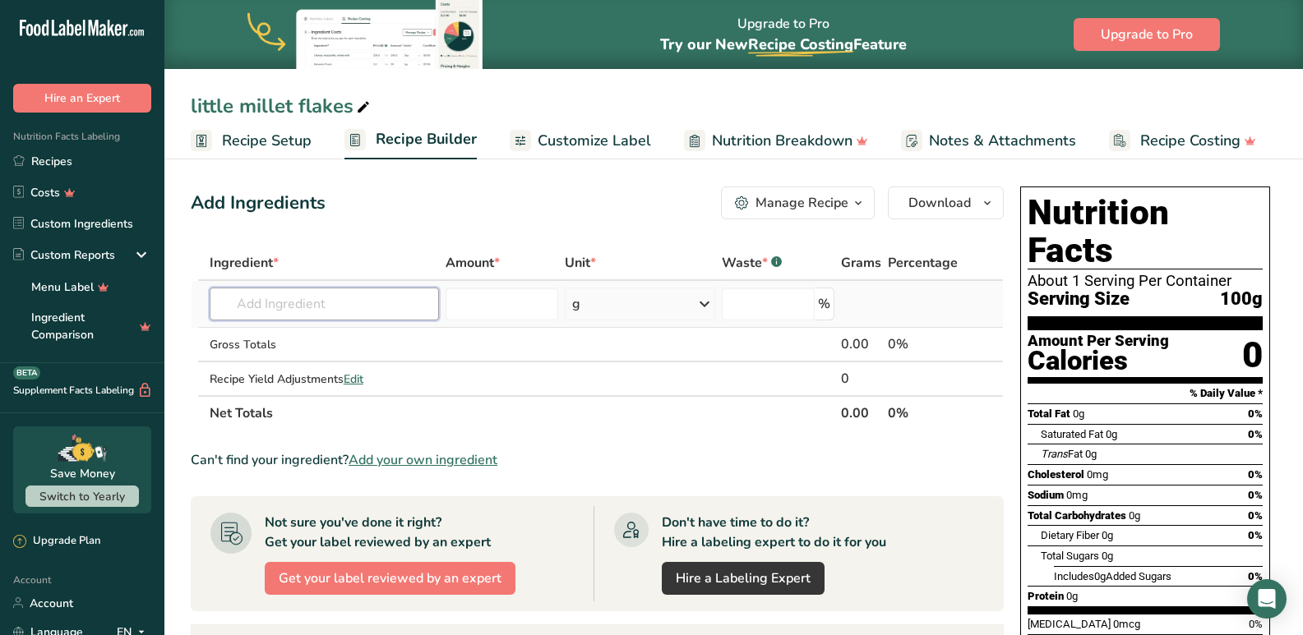
click at [325, 292] on input "text" at bounding box center [325, 304] width 230 height 33
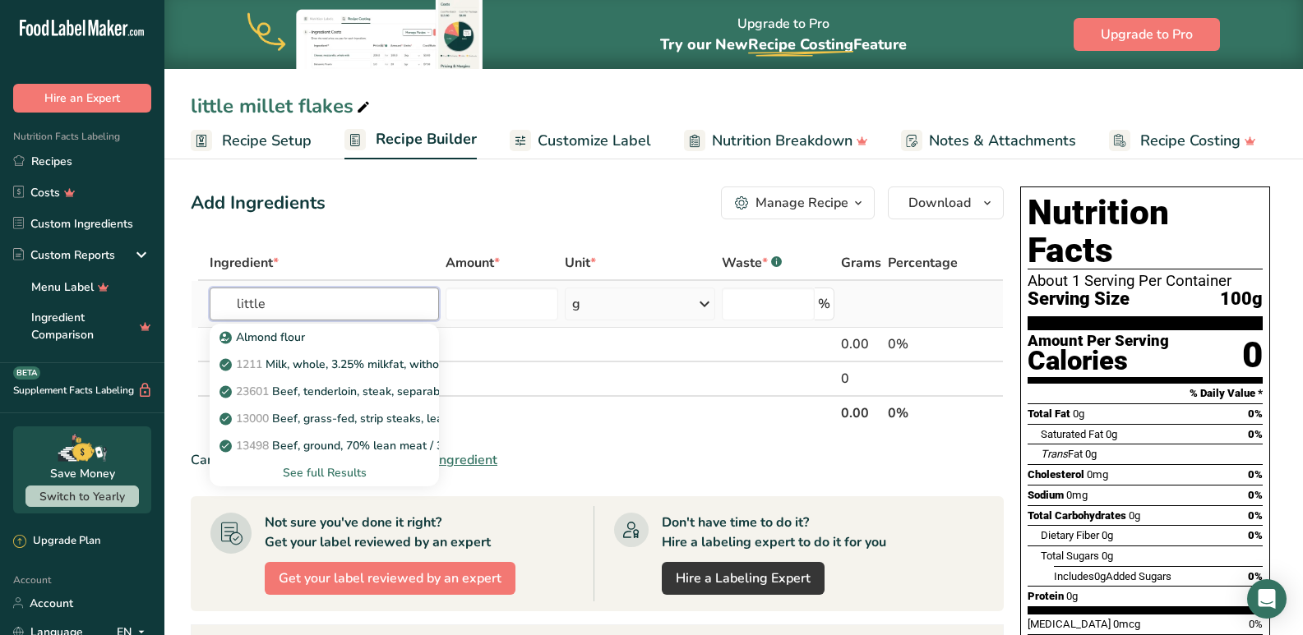
type input "little"
click at [307, 469] on div "See full Results" at bounding box center [325, 472] width 204 height 17
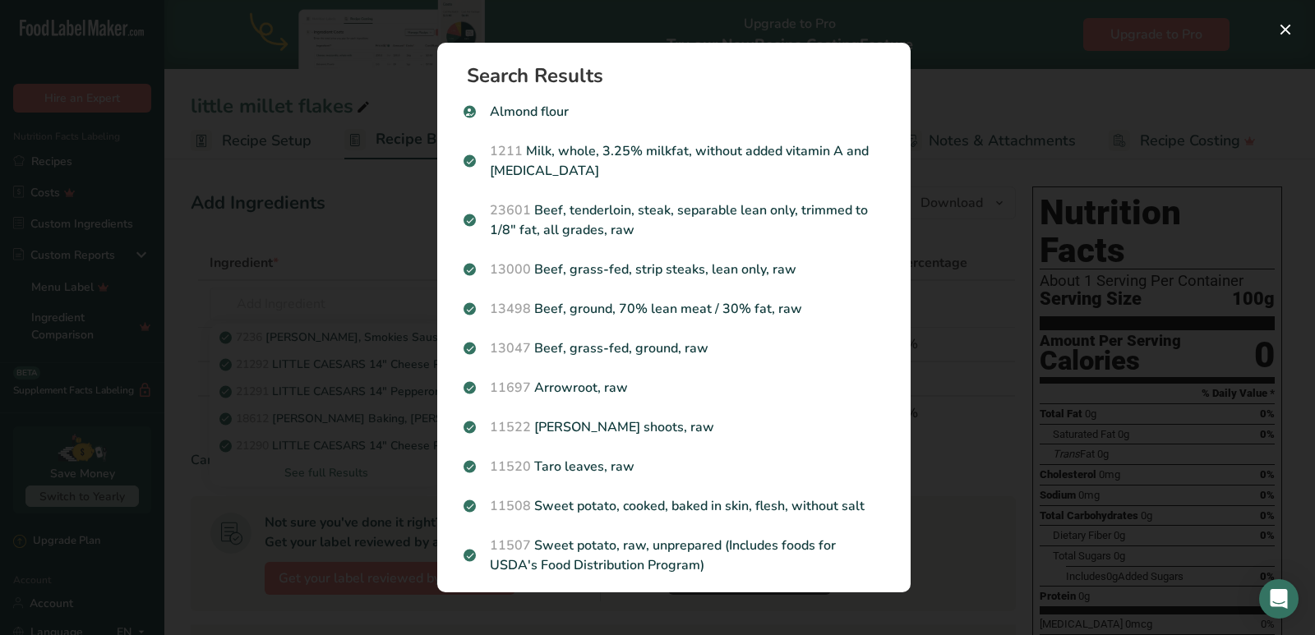
click at [359, 220] on div "Search results modal" at bounding box center [657, 317] width 1315 height 635
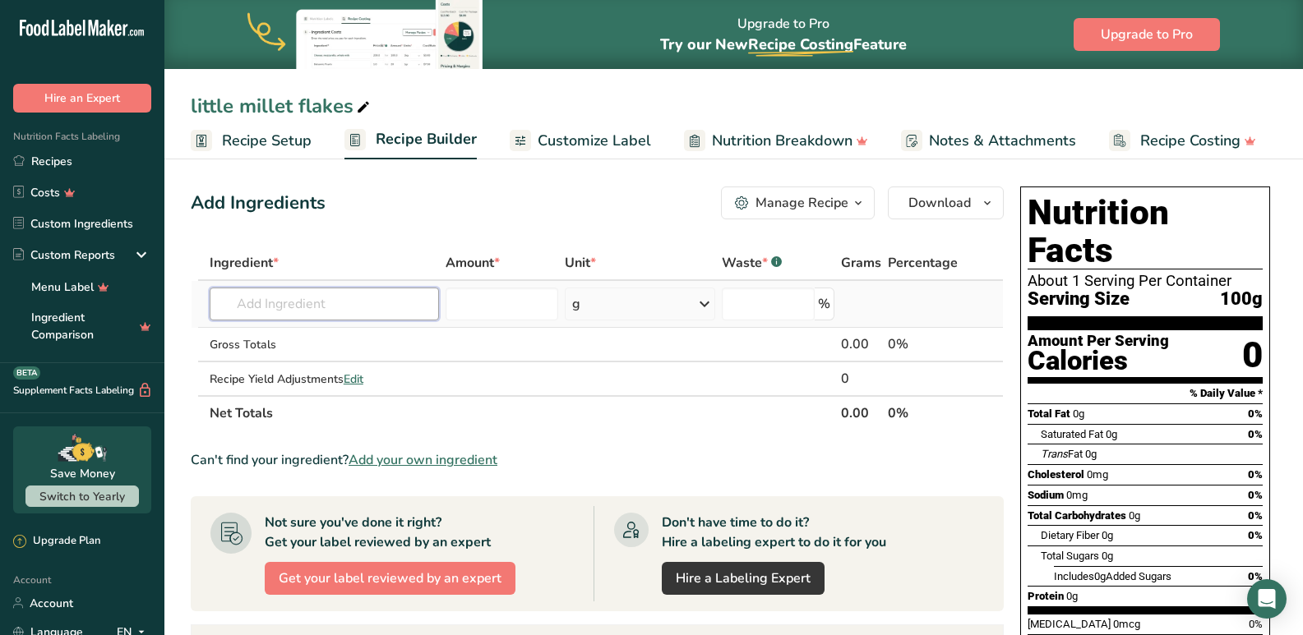
click at [320, 294] on input "text" at bounding box center [325, 304] width 230 height 33
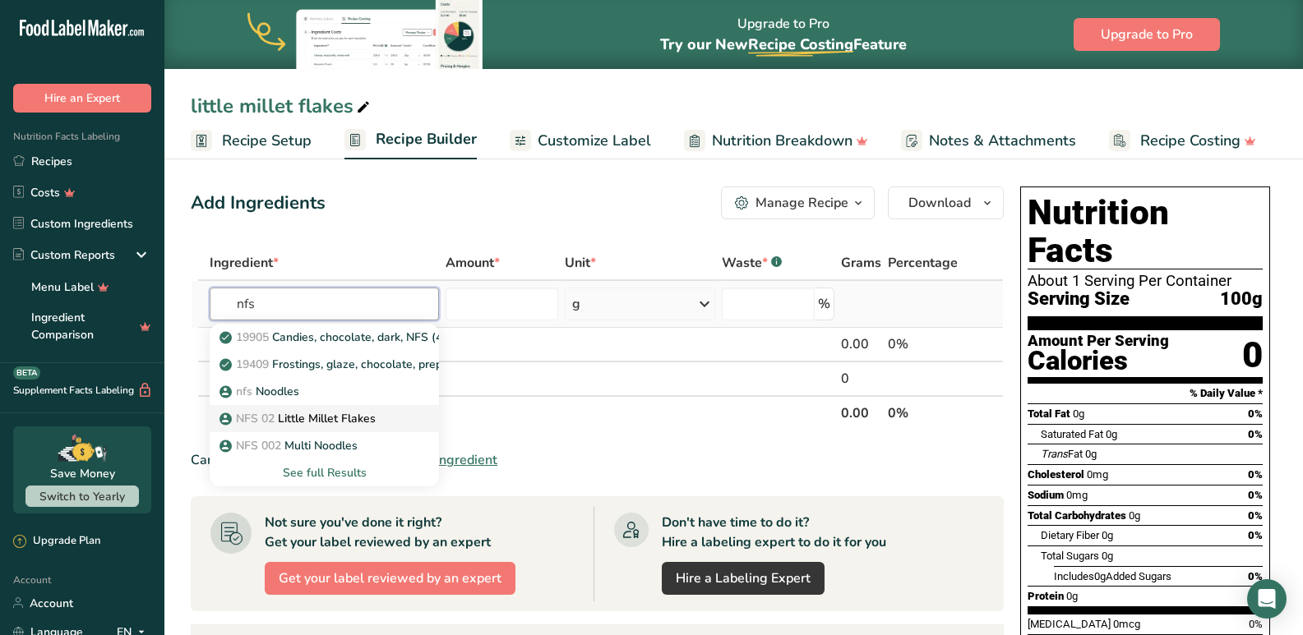
type input "nfs"
click at [307, 426] on p "NFS 02 Little Millet Flakes" at bounding box center [299, 418] width 153 height 17
type input "Little Millet Flakes"
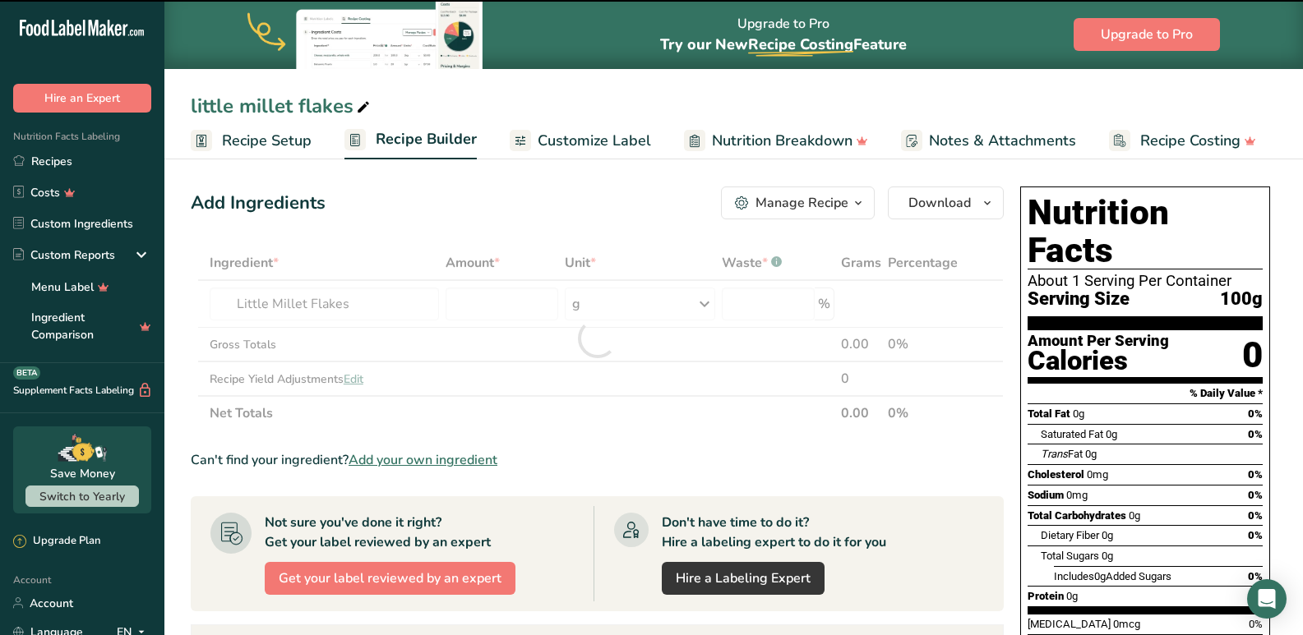
type input "0"
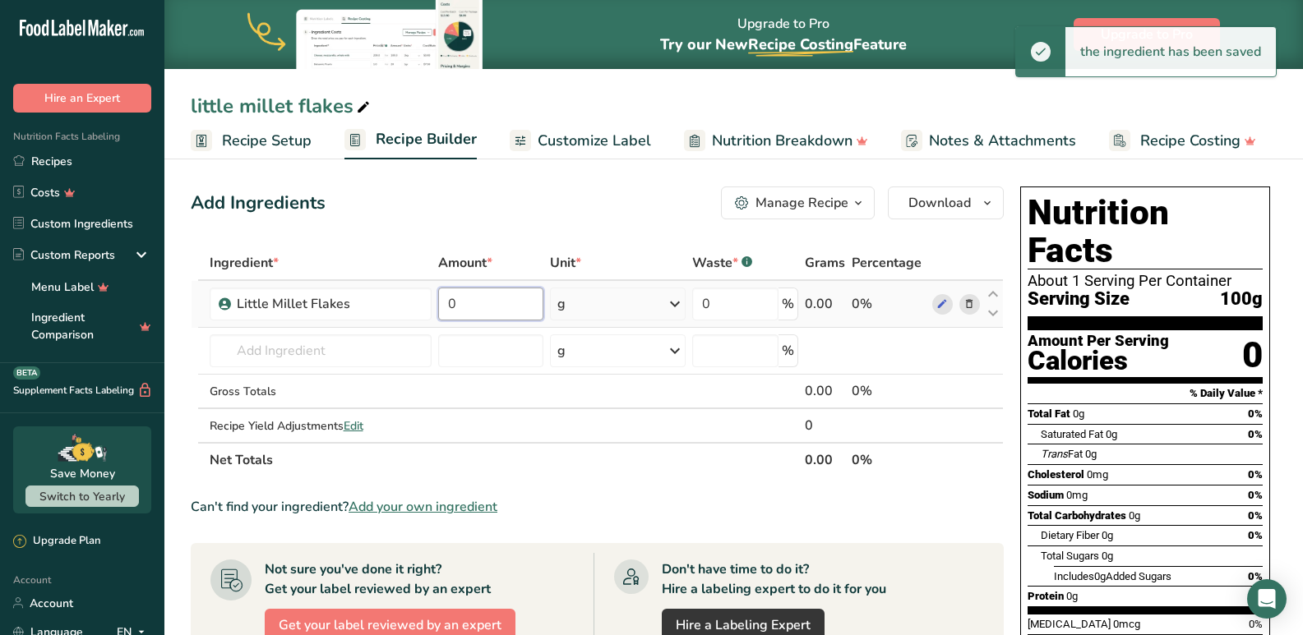
drag, startPoint x: 479, startPoint y: 299, endPoint x: 441, endPoint y: 301, distance: 37.8
click at [441, 301] on input "0" at bounding box center [490, 304] width 105 height 33
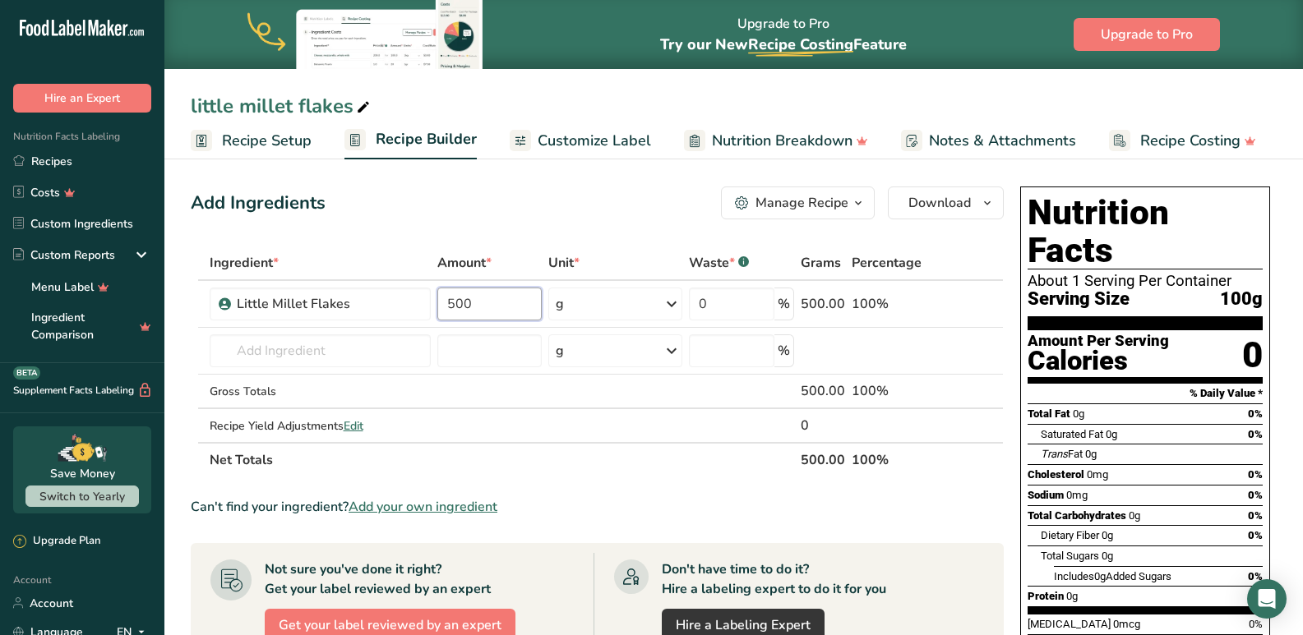
type input "500"
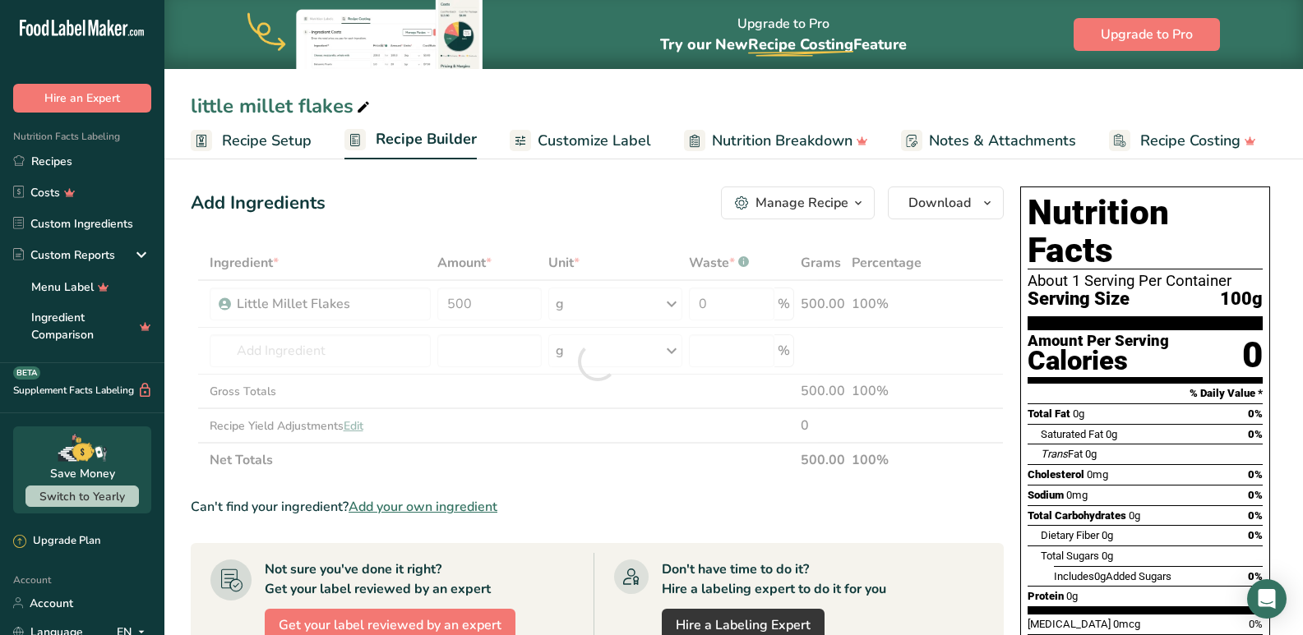
click at [466, 464] on div "Ingredient * Amount * Unit * Waste * .a-a{fill:#347362;}.b-a{fill:#fff;} Grams …" at bounding box center [597, 362] width 813 height 232
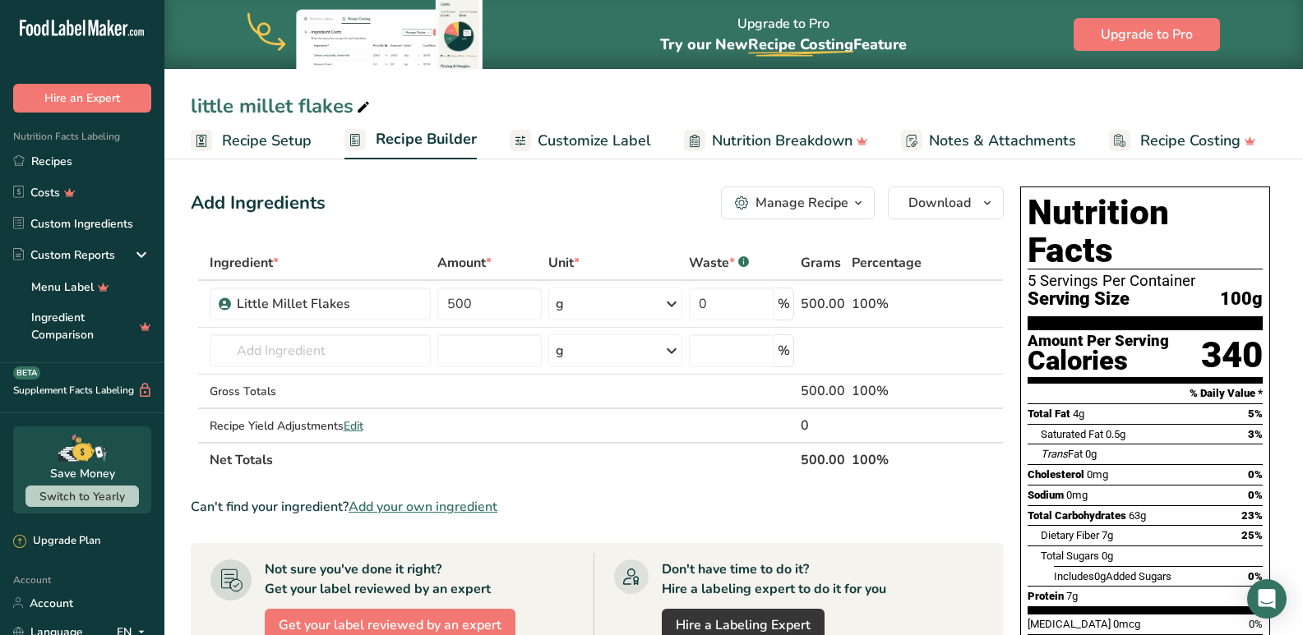
click at [614, 141] on span "Customize Label" at bounding box center [593, 141] width 113 height 22
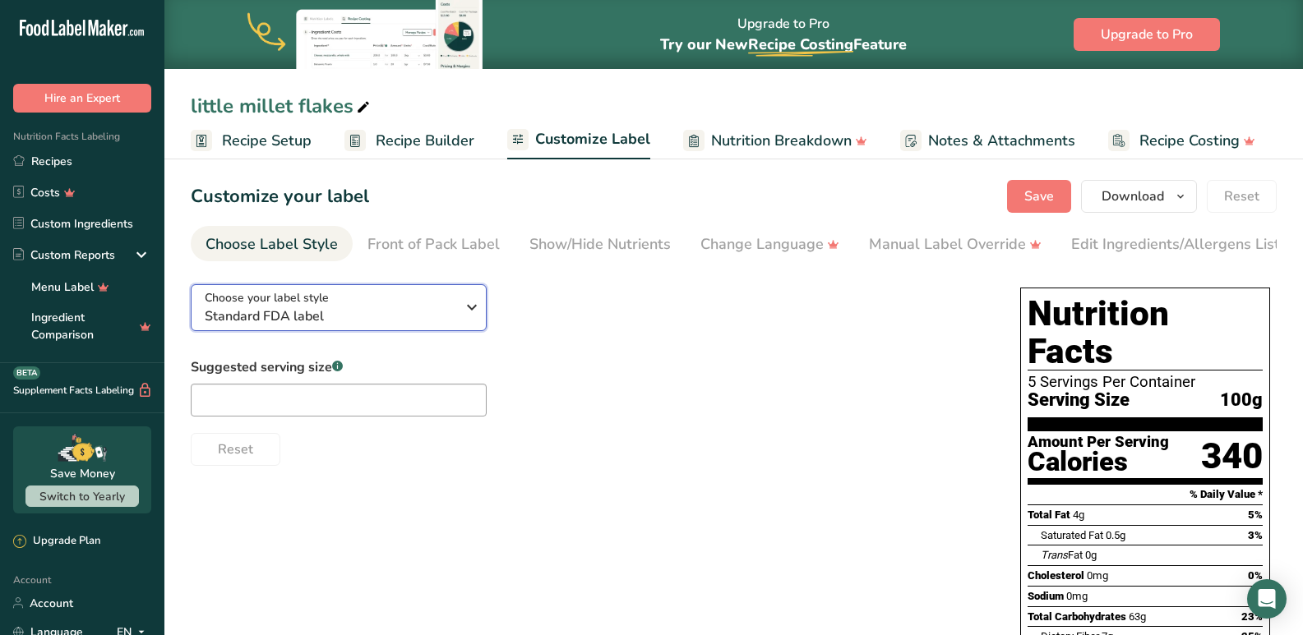
click at [295, 317] on span "Standard FDA label" at bounding box center [330, 317] width 251 height 20
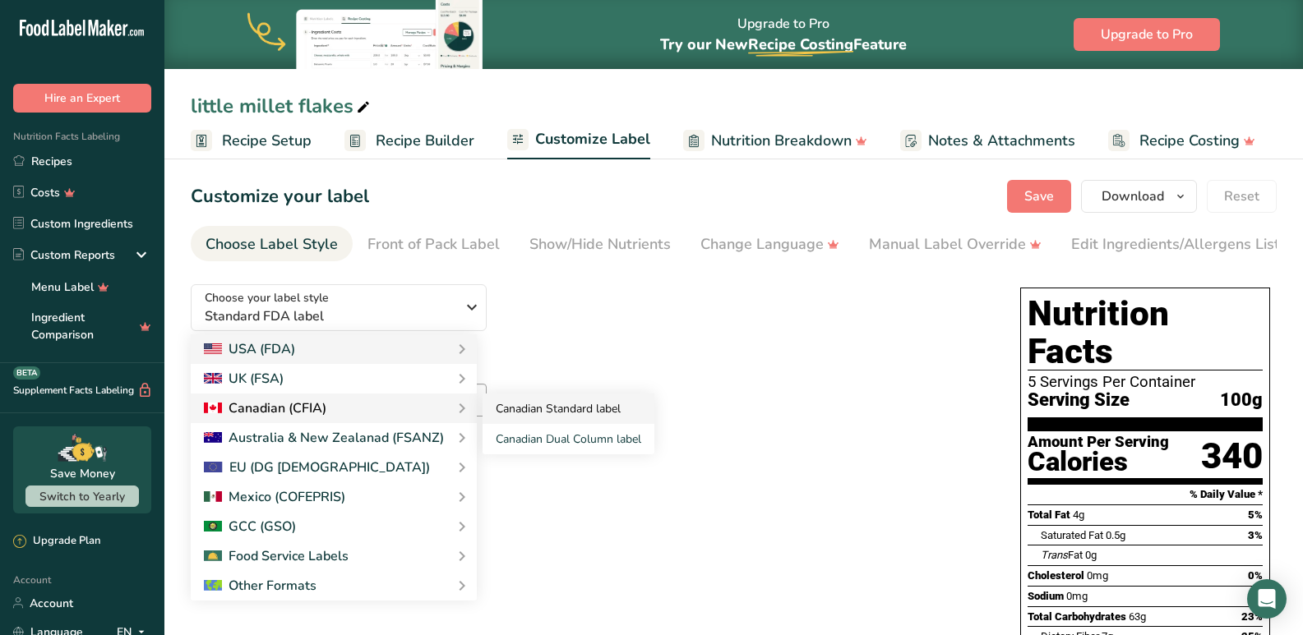
click at [584, 420] on link "Canadian Standard label" at bounding box center [568, 409] width 172 height 30
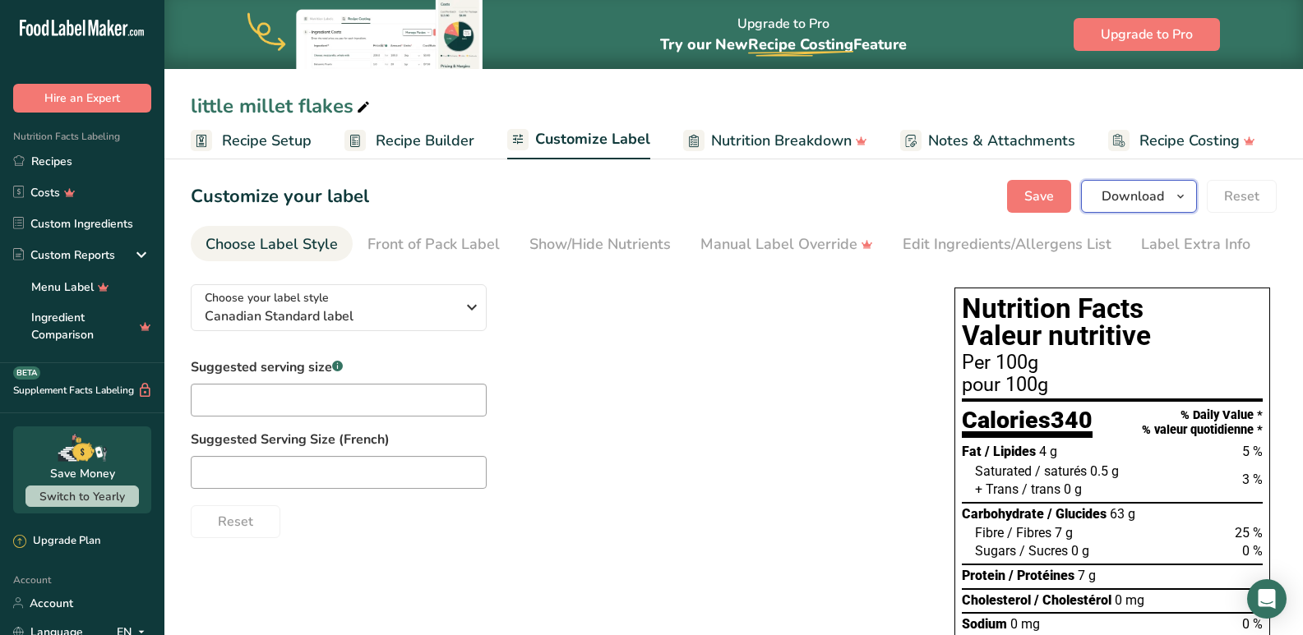
click at [1162, 196] on span "Download" at bounding box center [1132, 197] width 62 height 20
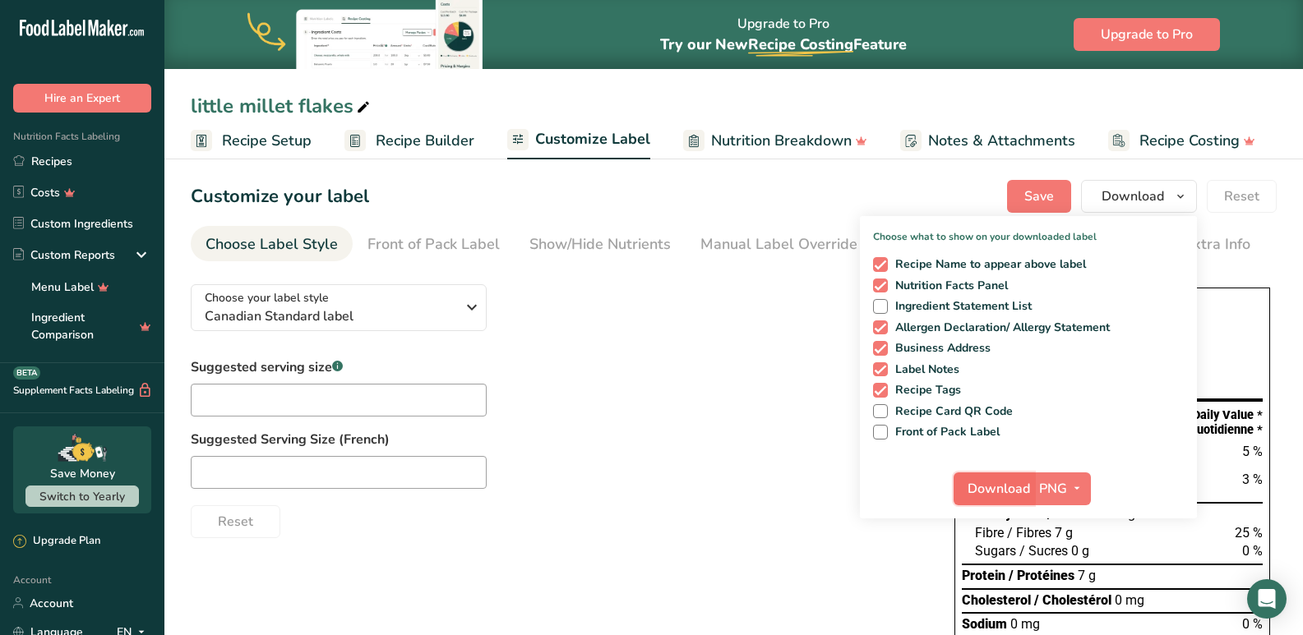
click at [1002, 486] on span "Download" at bounding box center [998, 489] width 62 height 20
